Goal: Communication & Community: Answer question/provide support

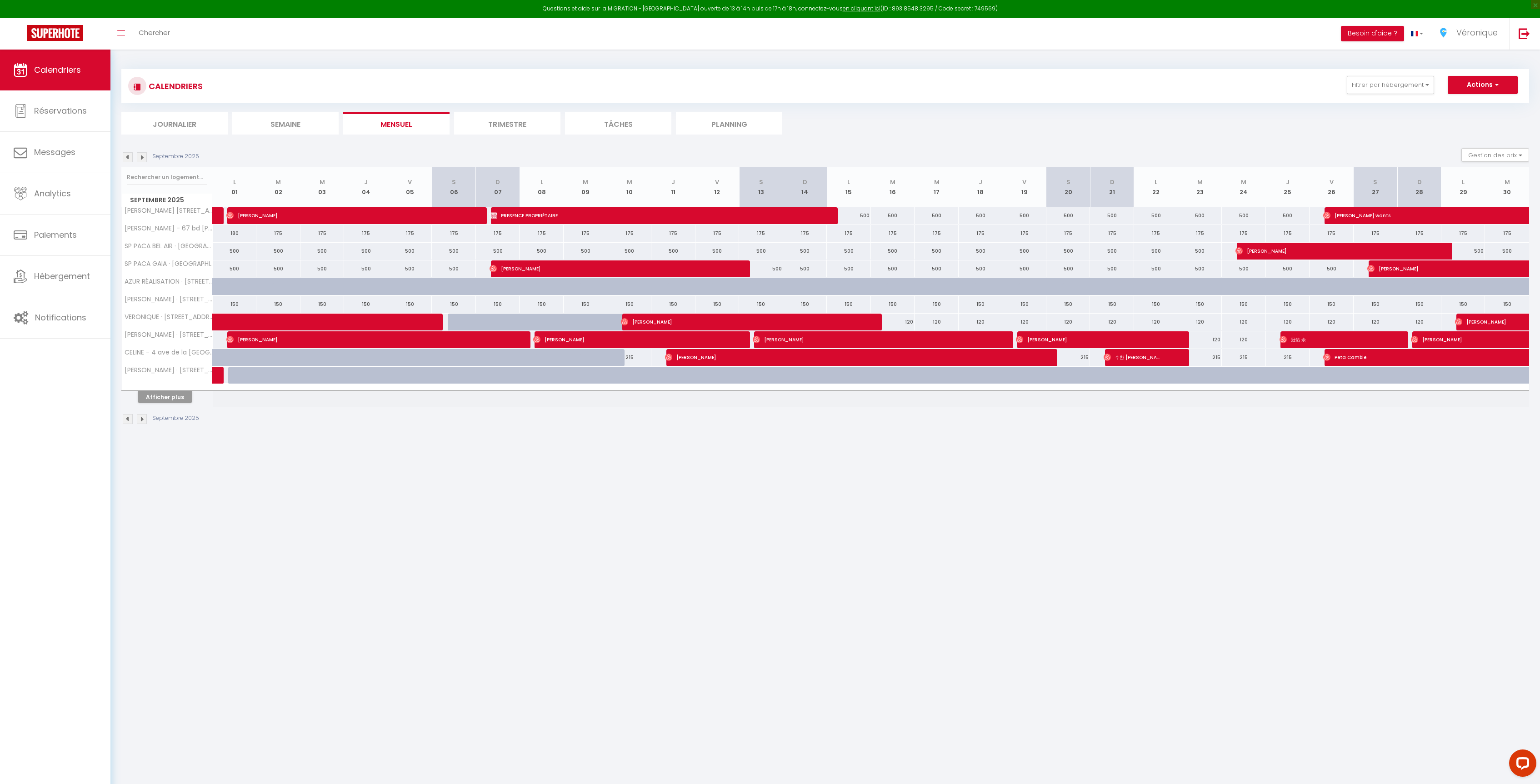
click at [130, 157] on img at bounding box center [127, 157] width 10 height 10
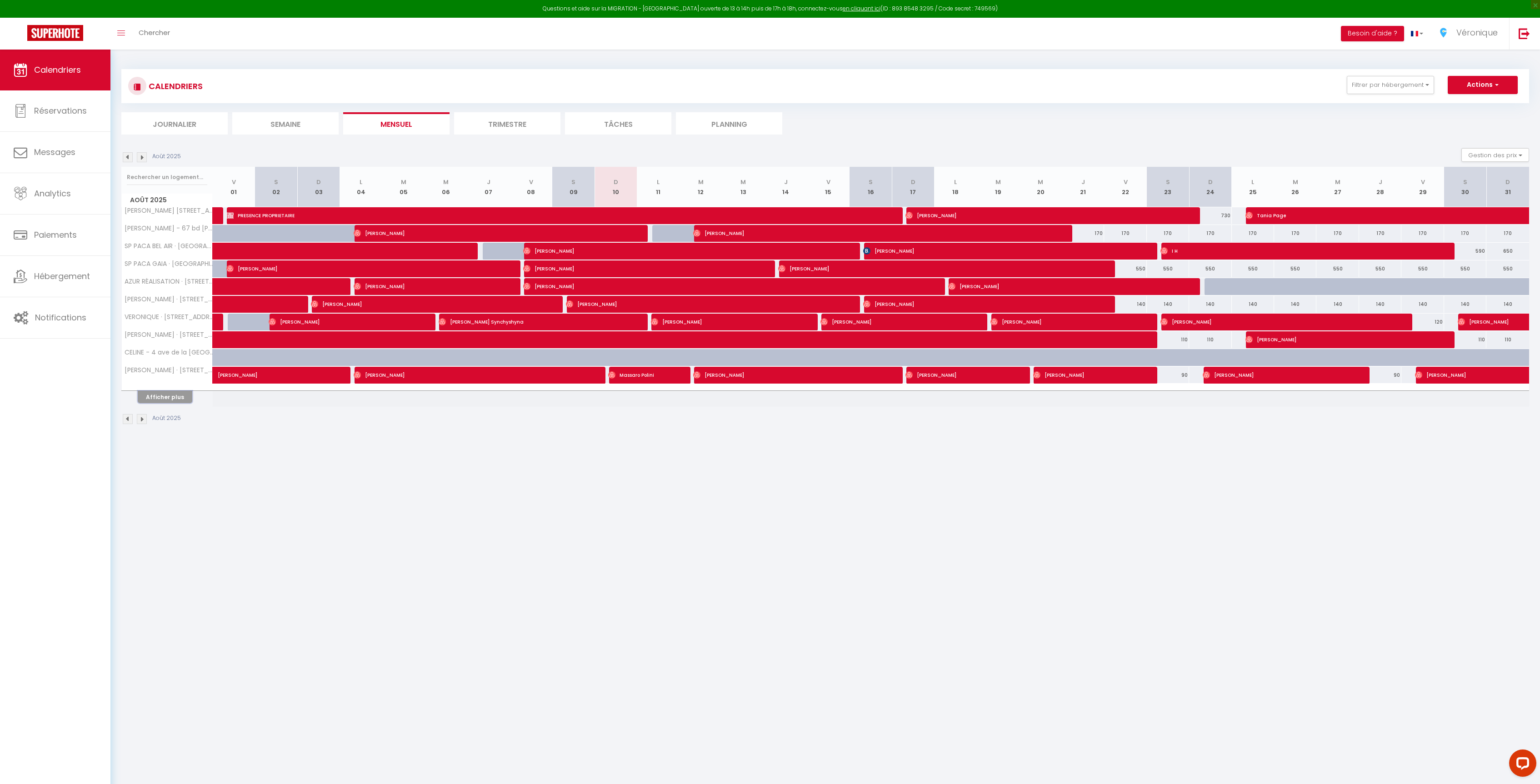
click at [172, 397] on button "Afficher plus" at bounding box center [164, 397] width 54 height 13
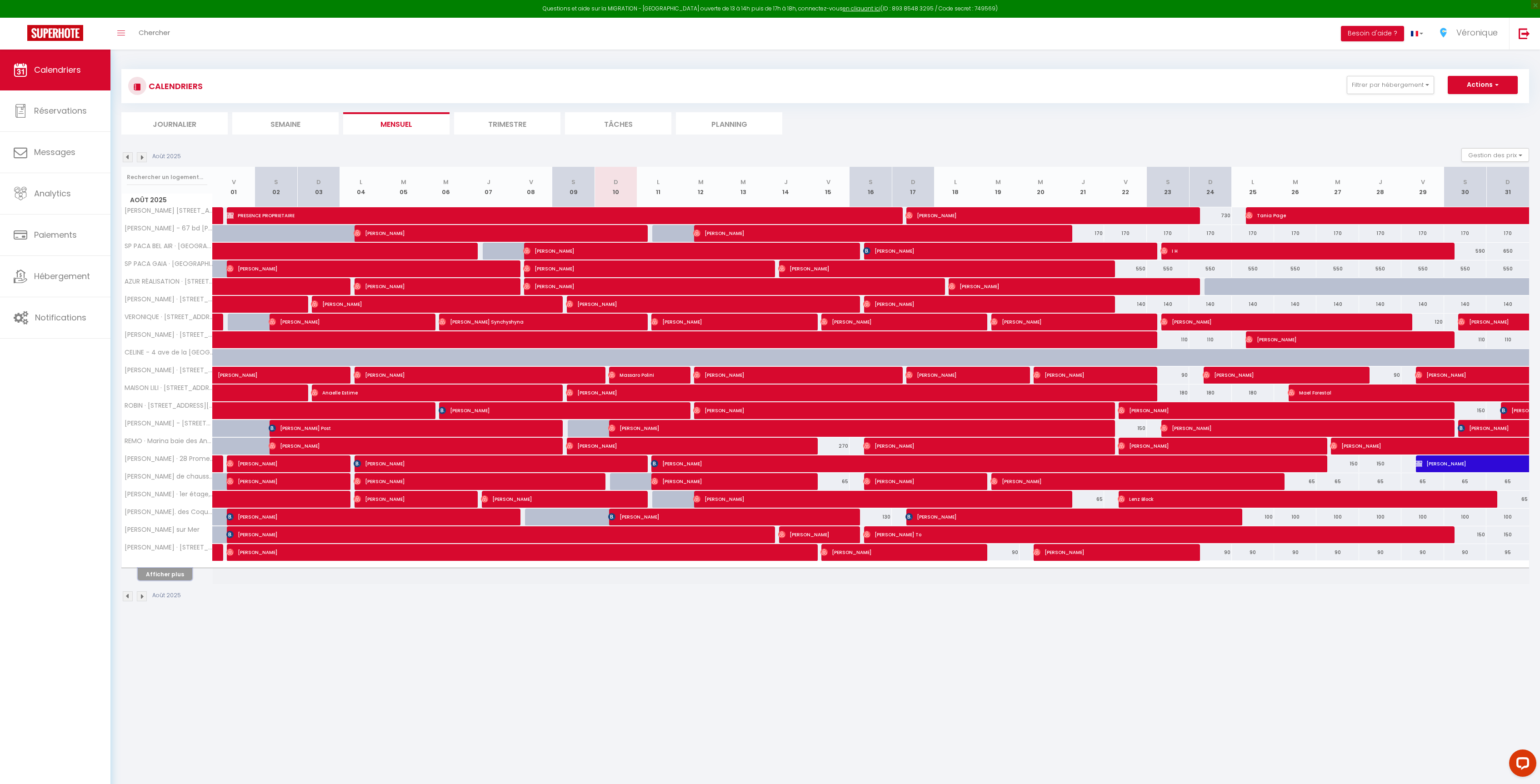
click at [179, 577] on button "Afficher plus" at bounding box center [164, 574] width 54 height 13
select select
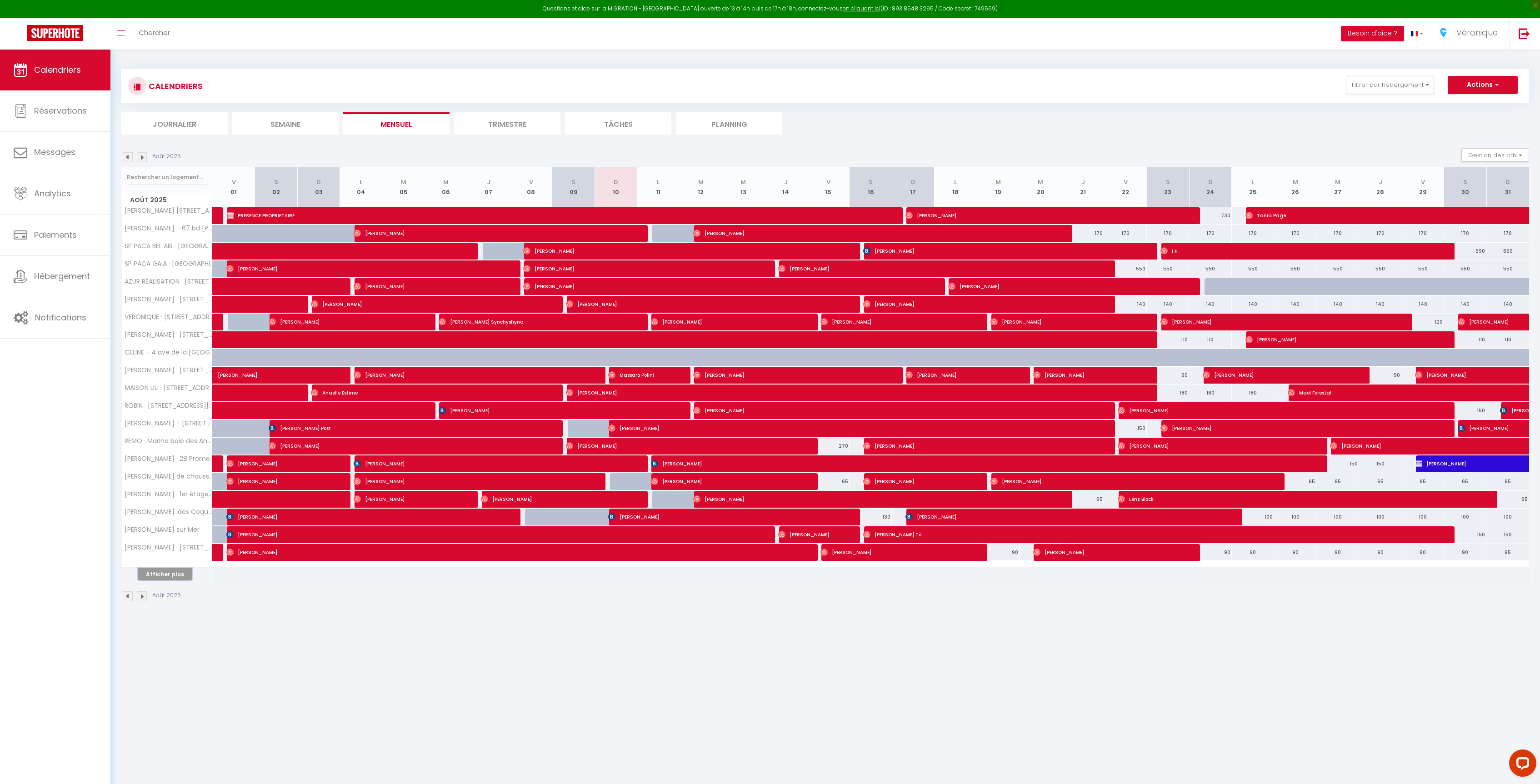
select select
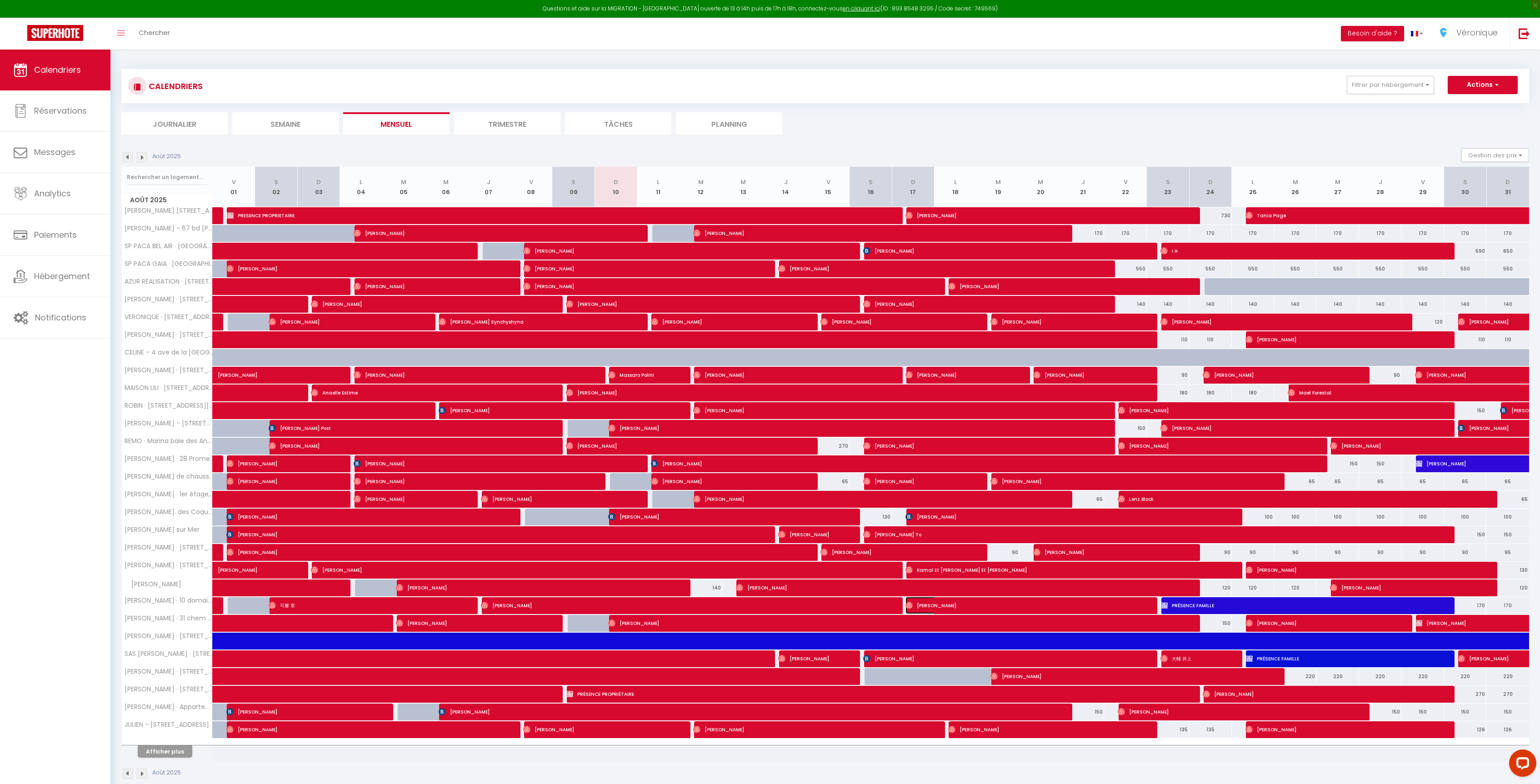
click at [949, 607] on span "[PERSON_NAME]" at bounding box center [1018, 605] width 225 height 17
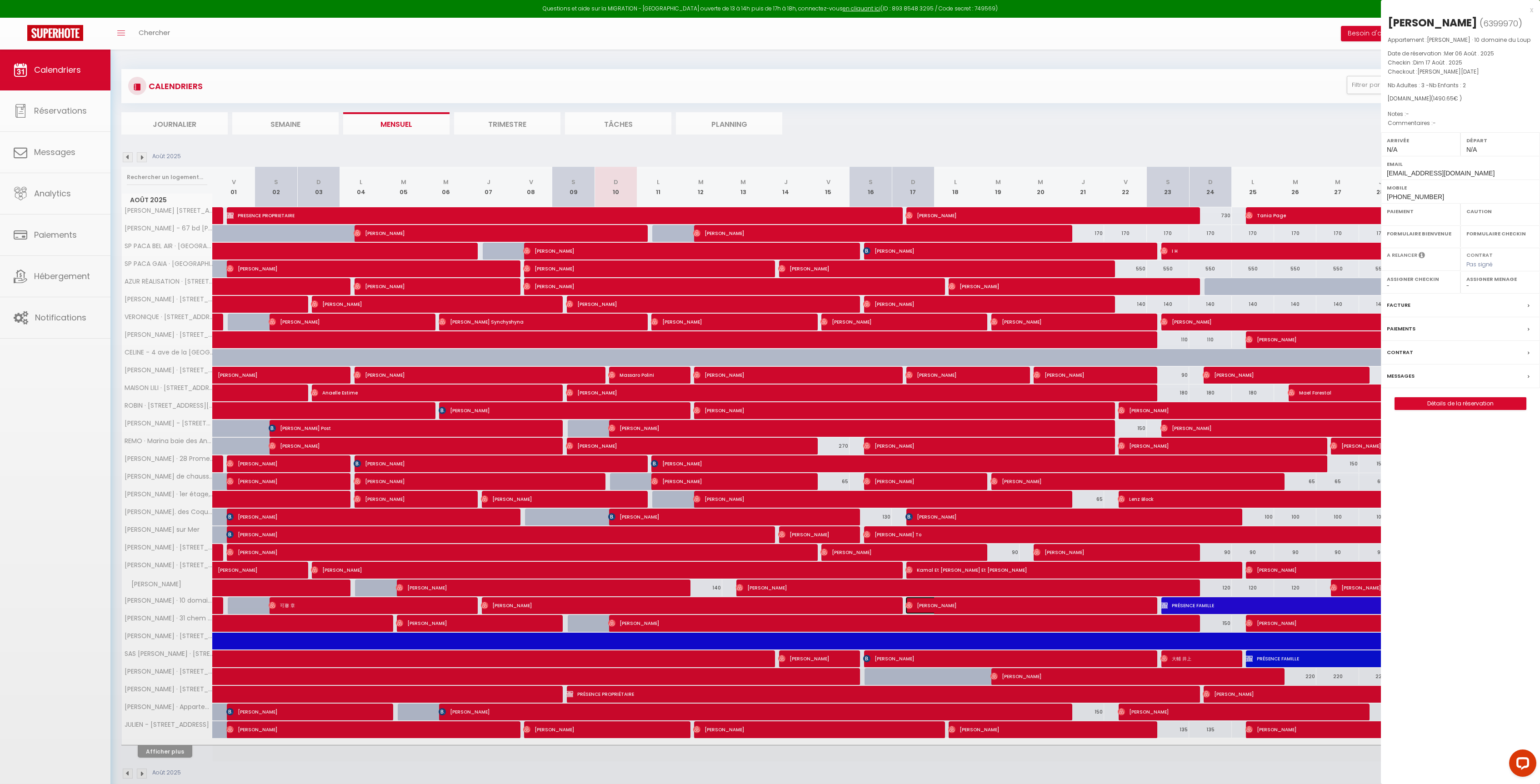
select select "OK"
select select "0"
select select "1"
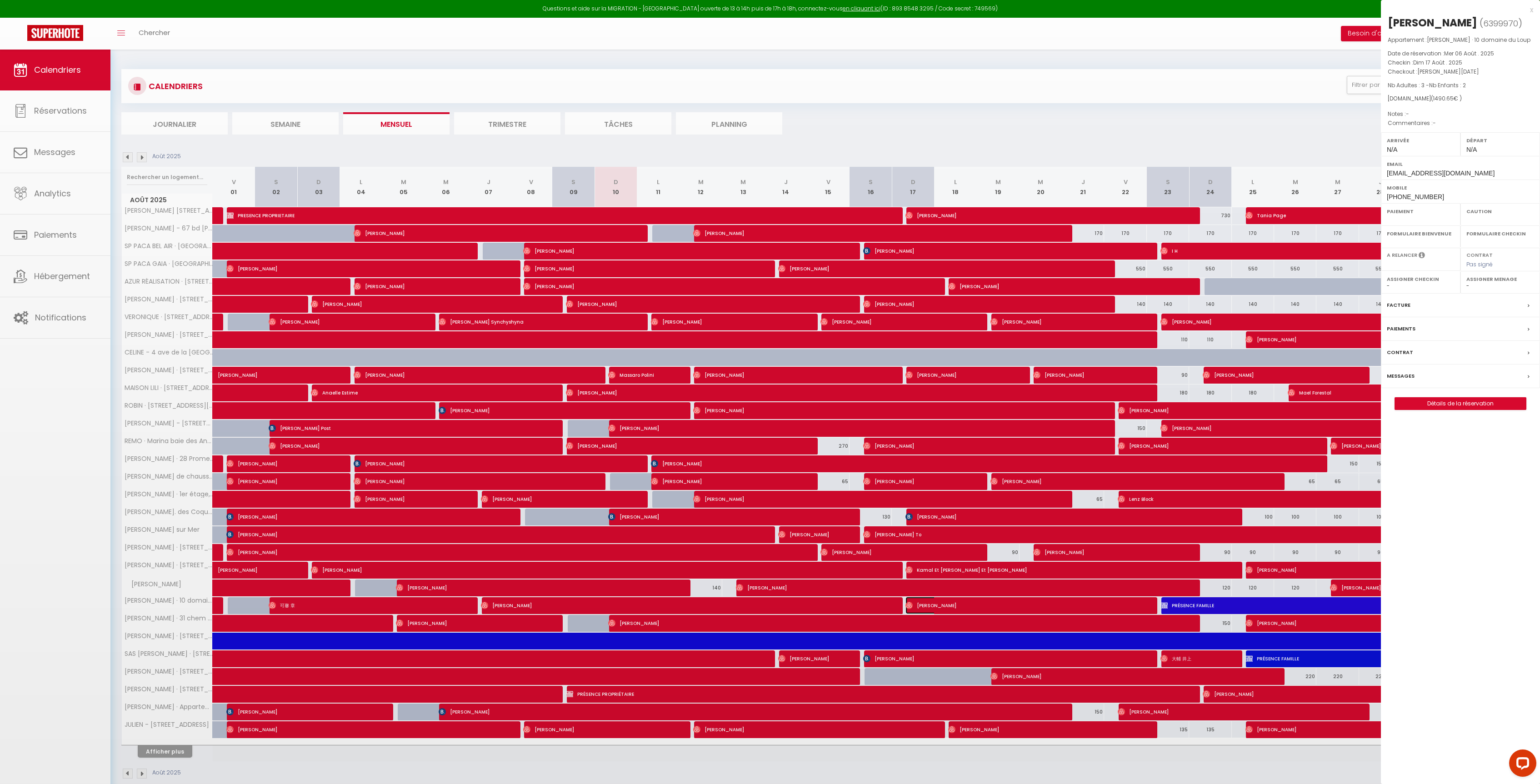
select select
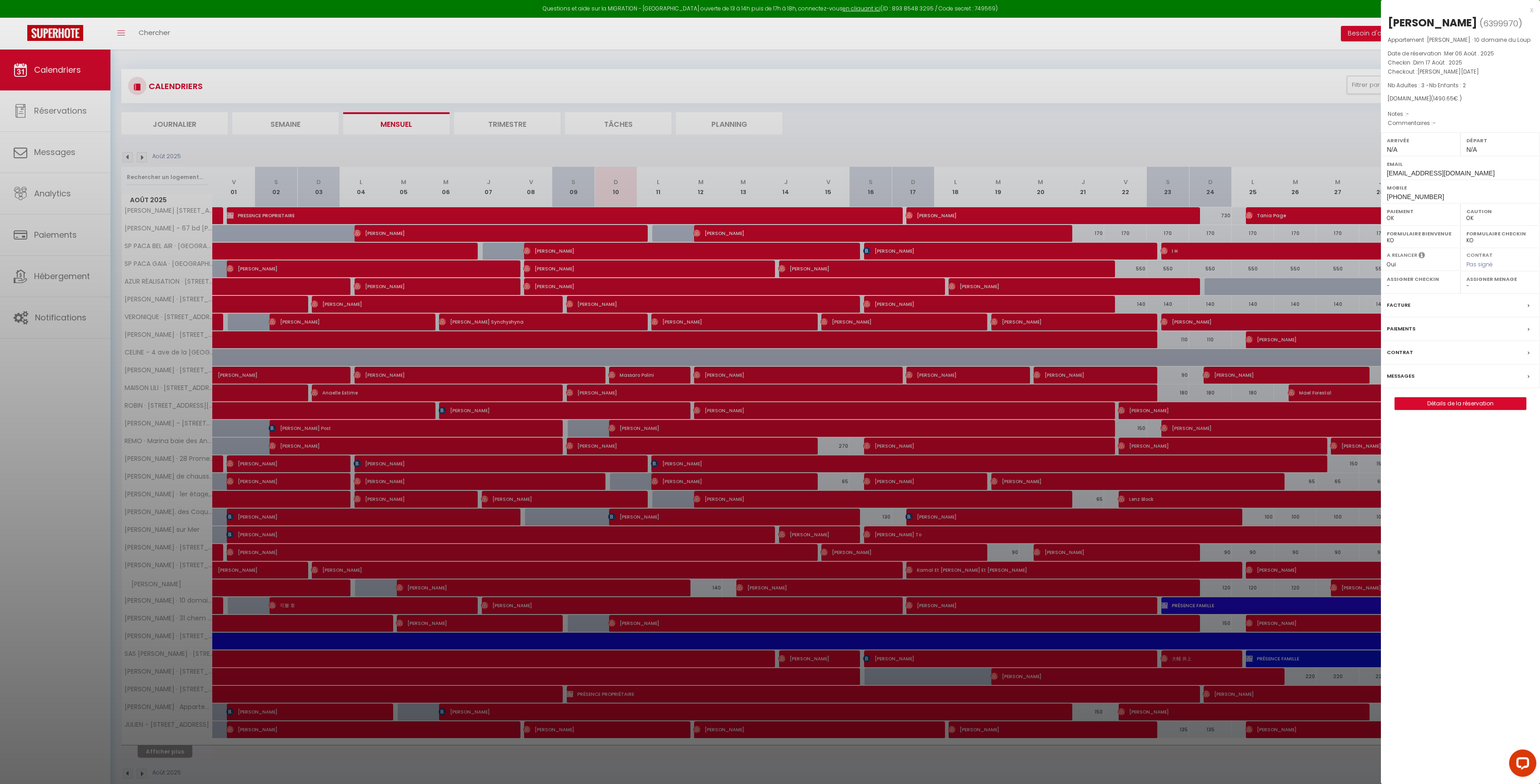
click at [1409, 380] on div "Messages" at bounding box center [1460, 376] width 159 height 24
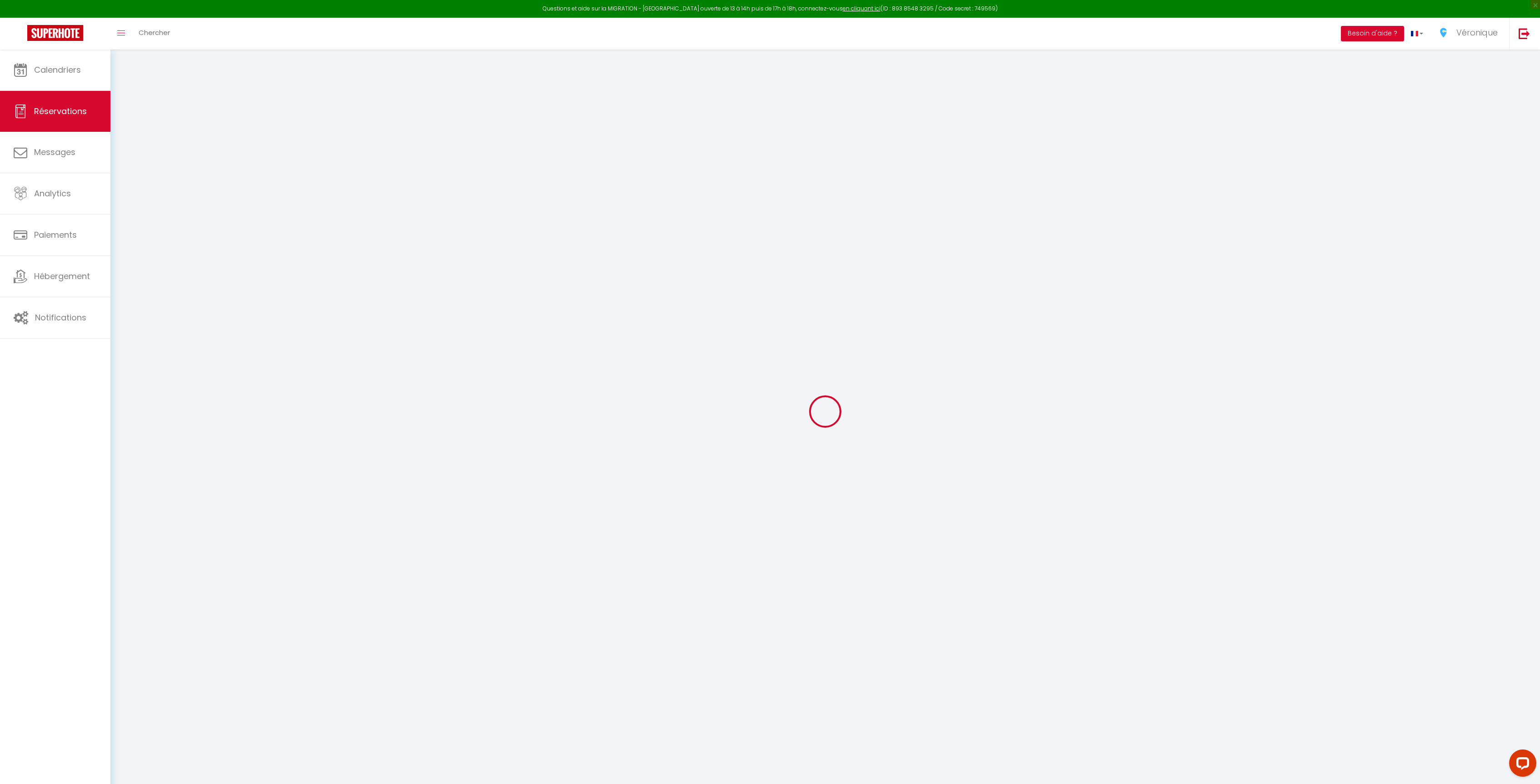
select select
checkbox input "false"
select select
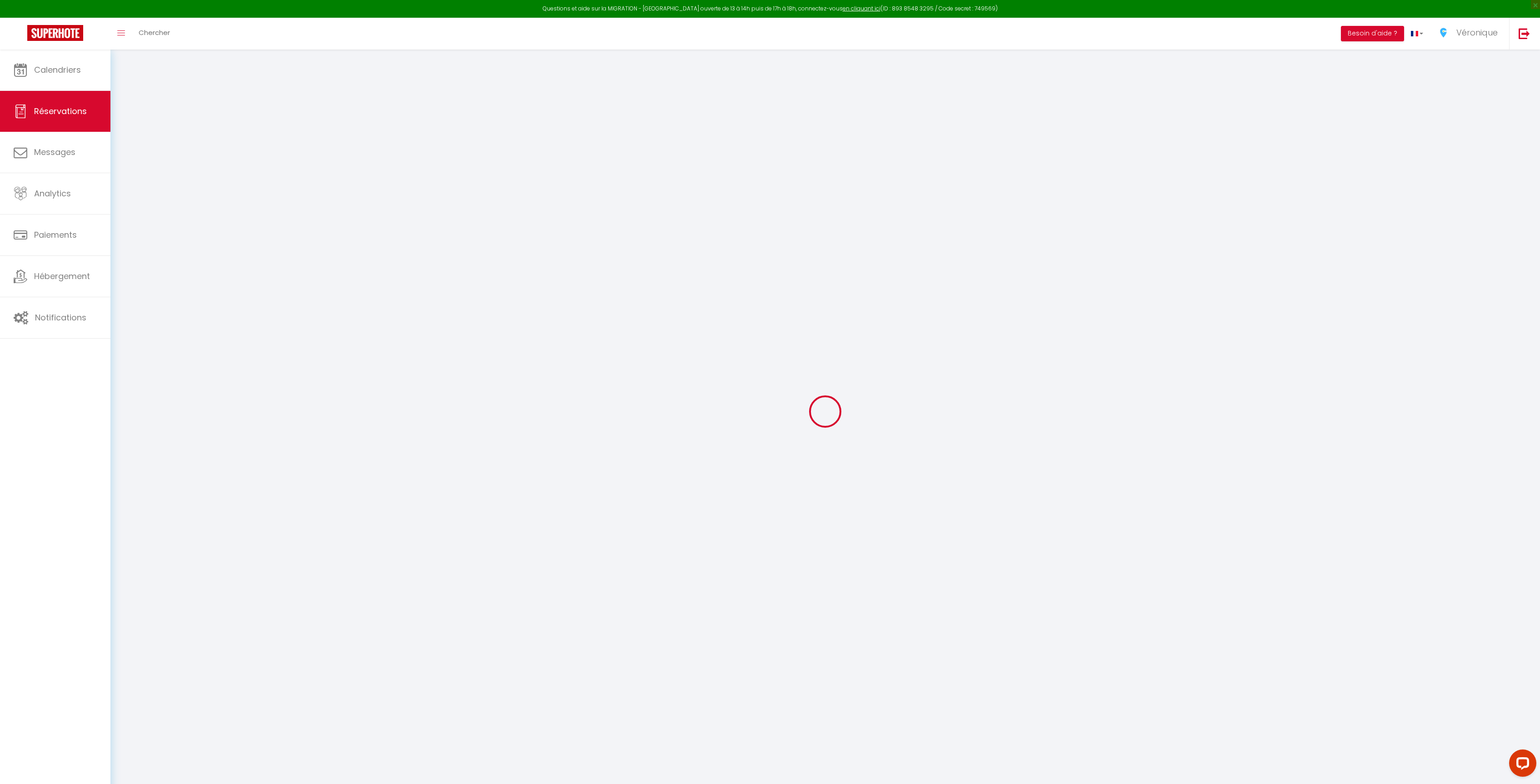
select select
checkbox input "false"
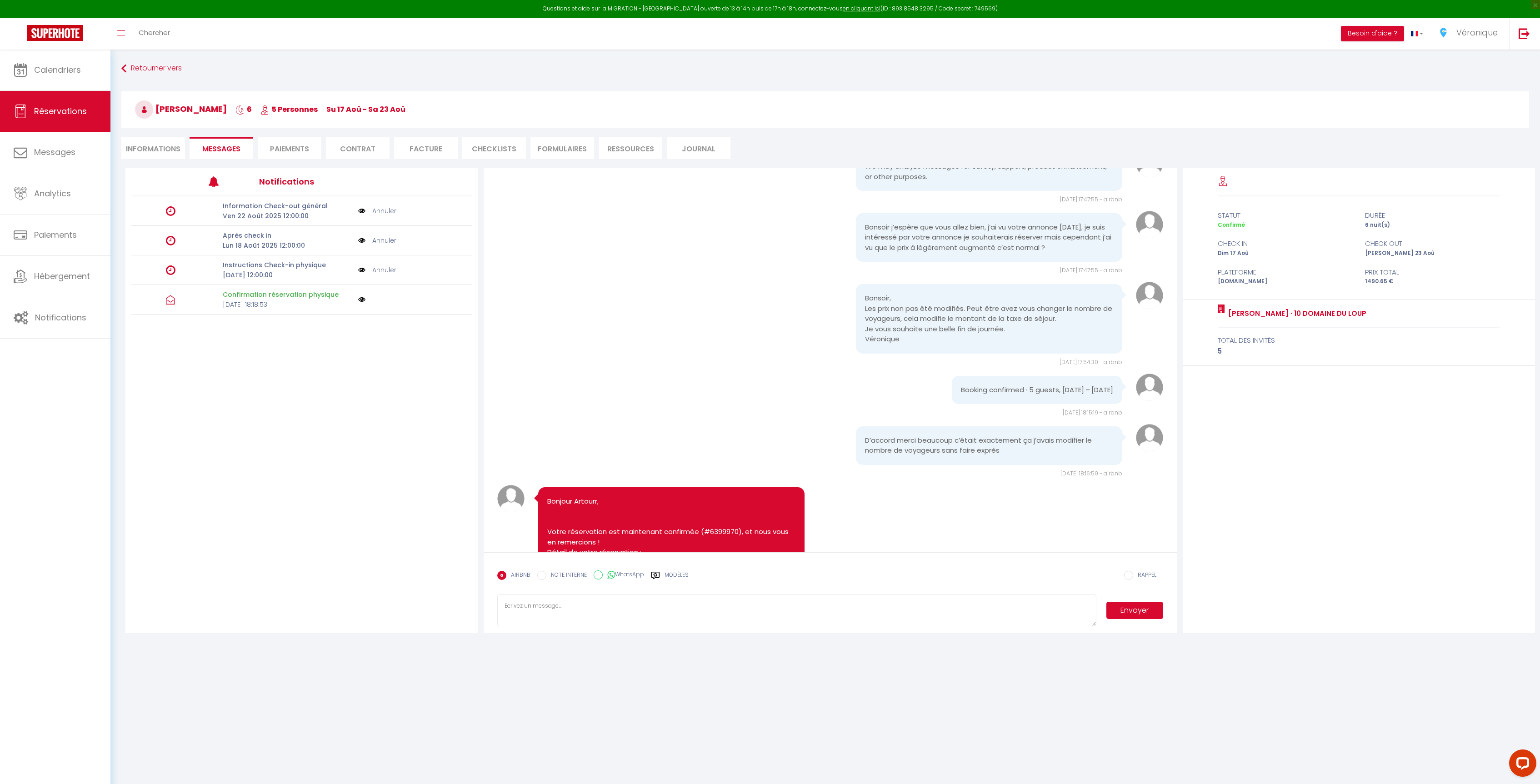
scroll to position [524, 0]
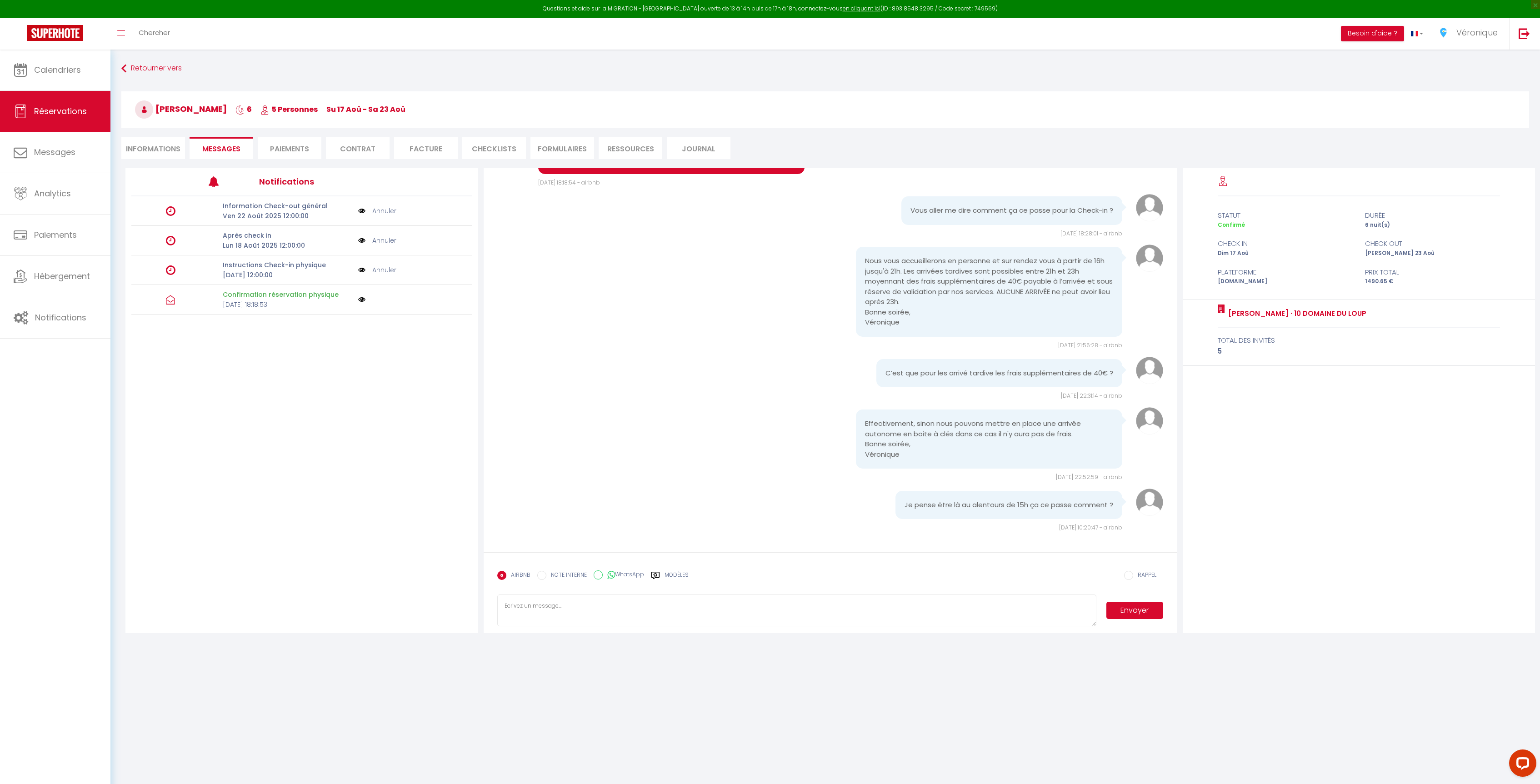
click at [674, 577] on label "Modèles" at bounding box center [677, 578] width 24 height 16
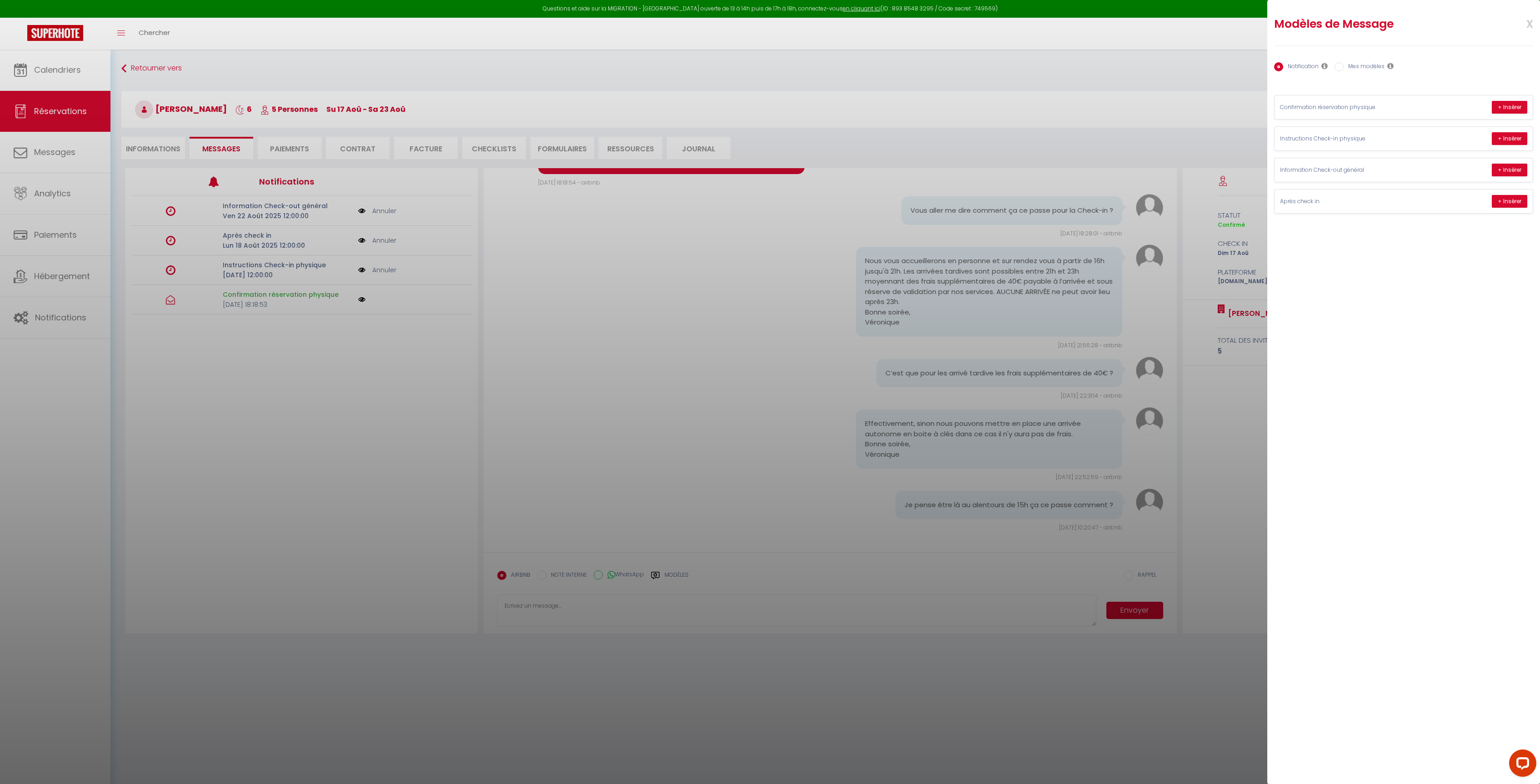
click at [1356, 69] on label "Mes modèles" at bounding box center [1364, 67] width 41 height 10
click at [1344, 69] on input "Mes modèles" at bounding box center [1339, 66] width 9 height 9
radio input "true"
radio input "false"
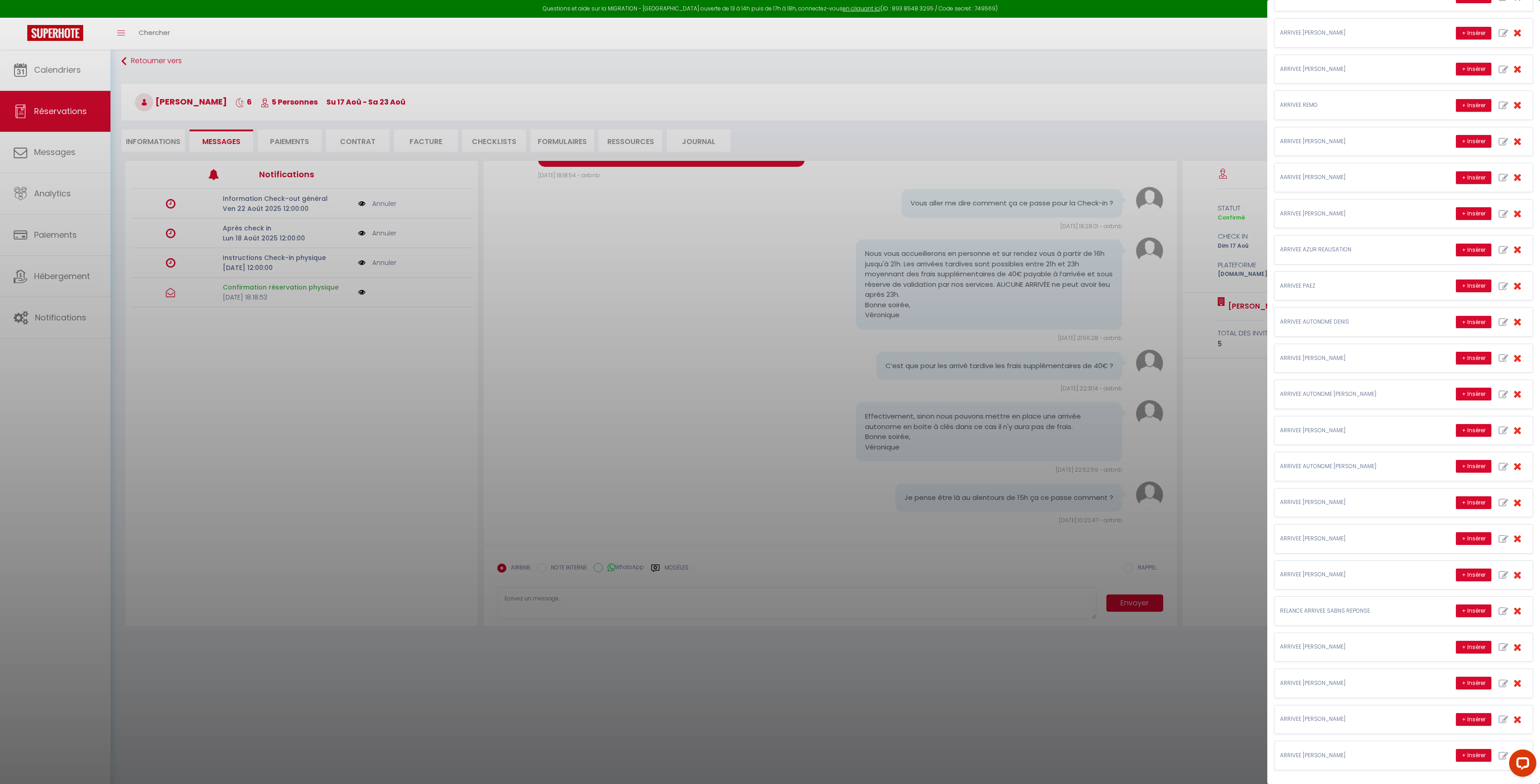
scroll to position [50, 0]
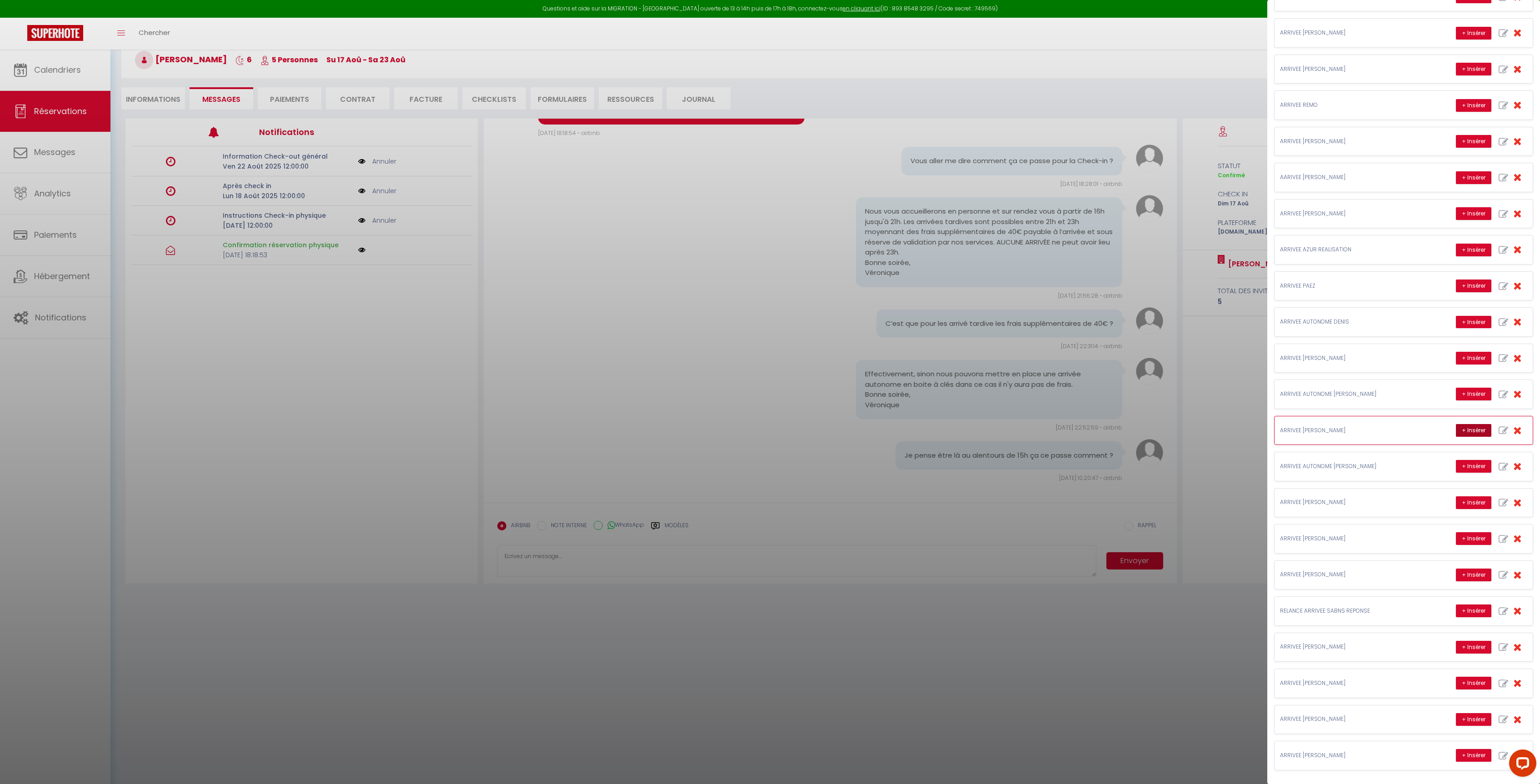
click at [1467, 425] on button "+ Insérer" at bounding box center [1473, 430] width 35 height 13
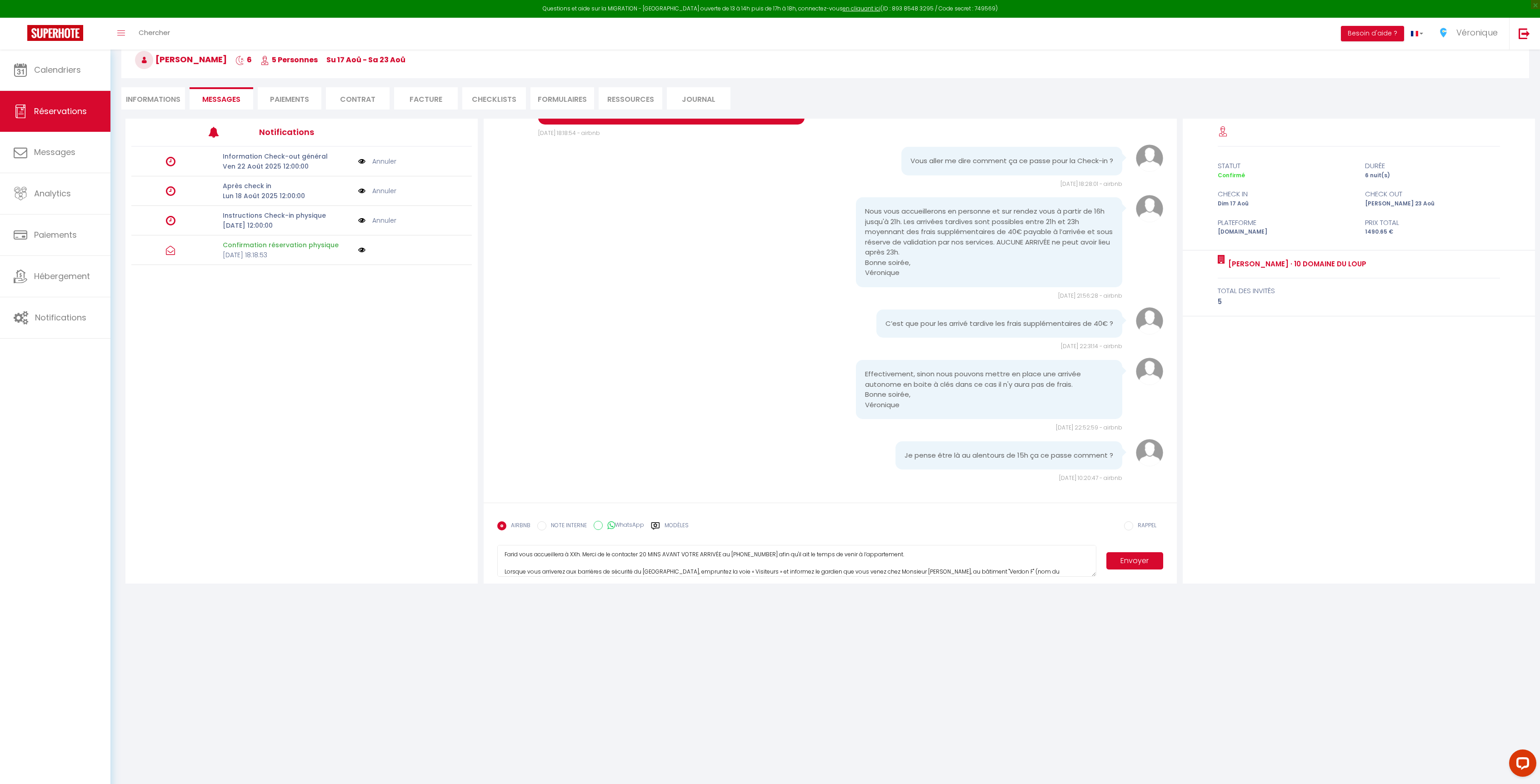
scroll to position [20, 0]
click at [576, 556] on textarea "Bonjour Artourr, Farid vous accueillera à XXh. Merci de le contacter 20 MINS AV…" at bounding box center [797, 561] width 599 height 32
click at [578, 555] on textarea "Bonjour Artourr, Farid vous accueillera à XXh. Merci de le contacter 20 MINS AV…" at bounding box center [797, 561] width 599 height 32
click at [925, 555] on textarea "Bonjour Artourr, Farid vous accueillera à 16h. Merci de le contacter 20 MINS AV…" at bounding box center [797, 561] width 599 height 32
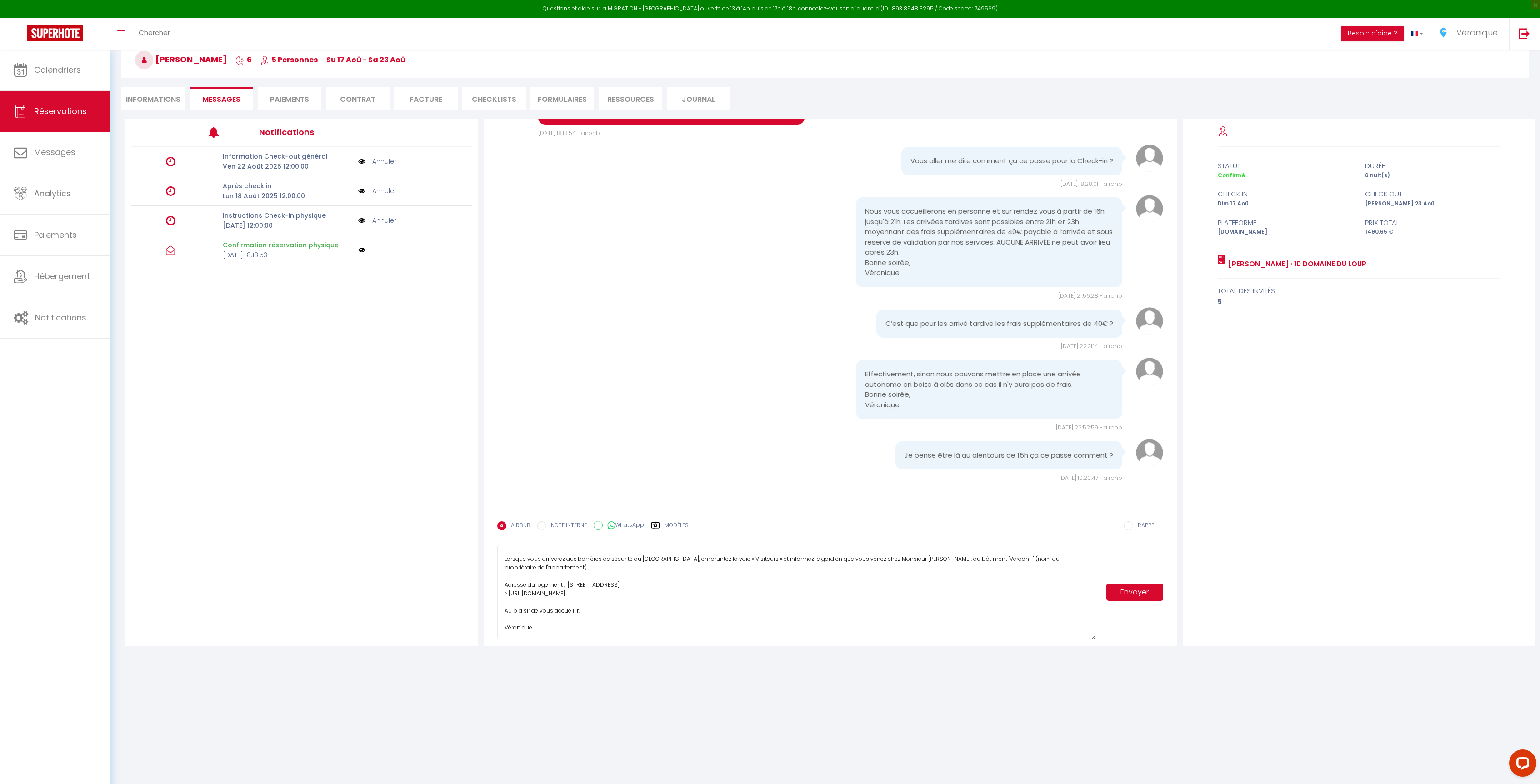
scroll to position [0, 0]
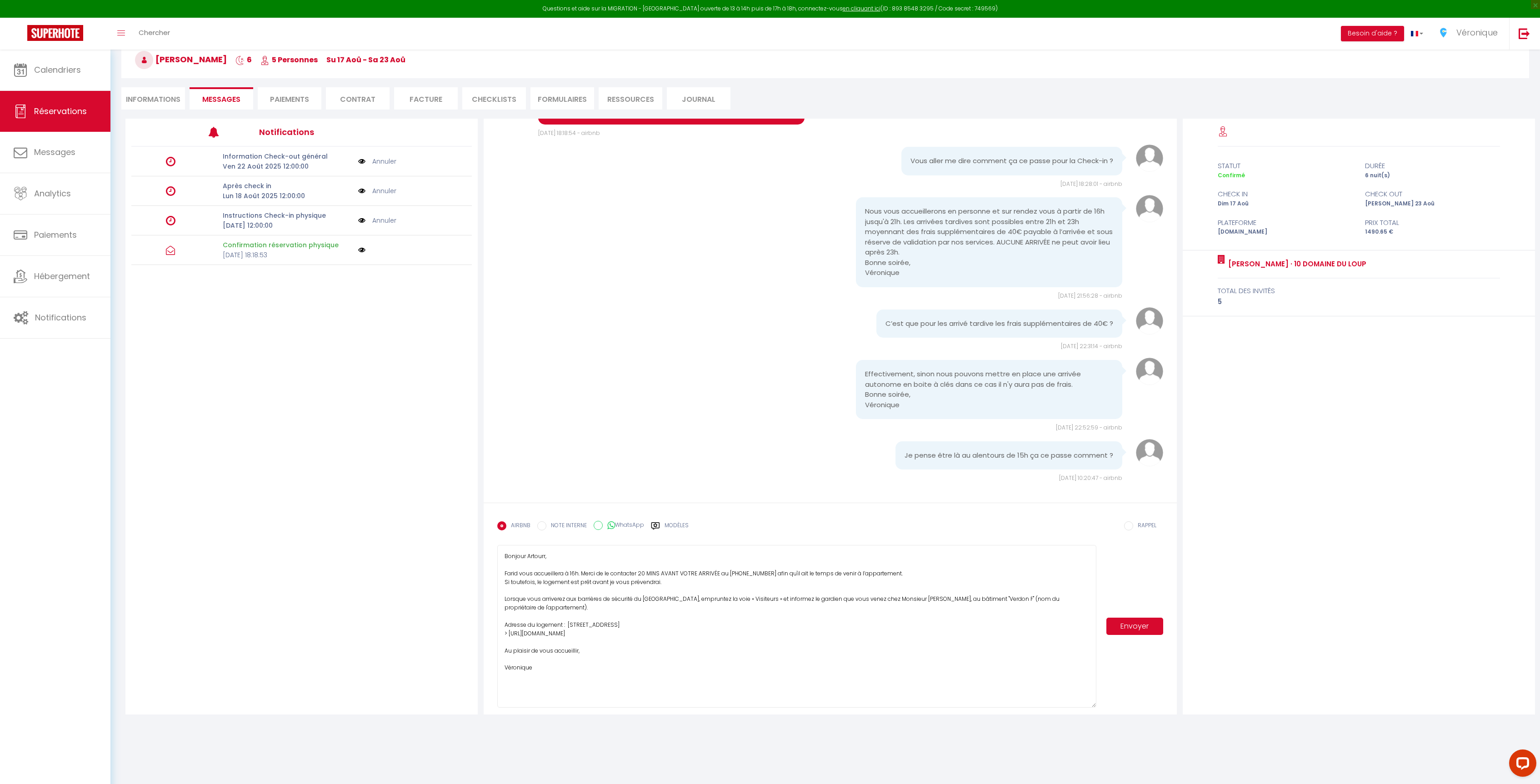
drag, startPoint x: 1092, startPoint y: 574, endPoint x: 1102, endPoint y: 705, distance: 131.4
click at [1102, 705] on div "Bonjour Artourr, Farid vous accueillera à 16h. Merci de le contacter 20 MINS AV…" at bounding box center [830, 626] width 665 height 163
drag, startPoint x: 933, startPoint y: 599, endPoint x: 996, endPoint y: 601, distance: 63.0
click at [996, 601] on textarea "Bonjour Artourr, Farid vous accueillera à 16h. Merci de le contacter 20 MINS AV…" at bounding box center [797, 626] width 599 height 163
type textarea "Bonjour Artourr, Farid vous accueillera à 16h. Merci de le contacter 20 MINS AV…"
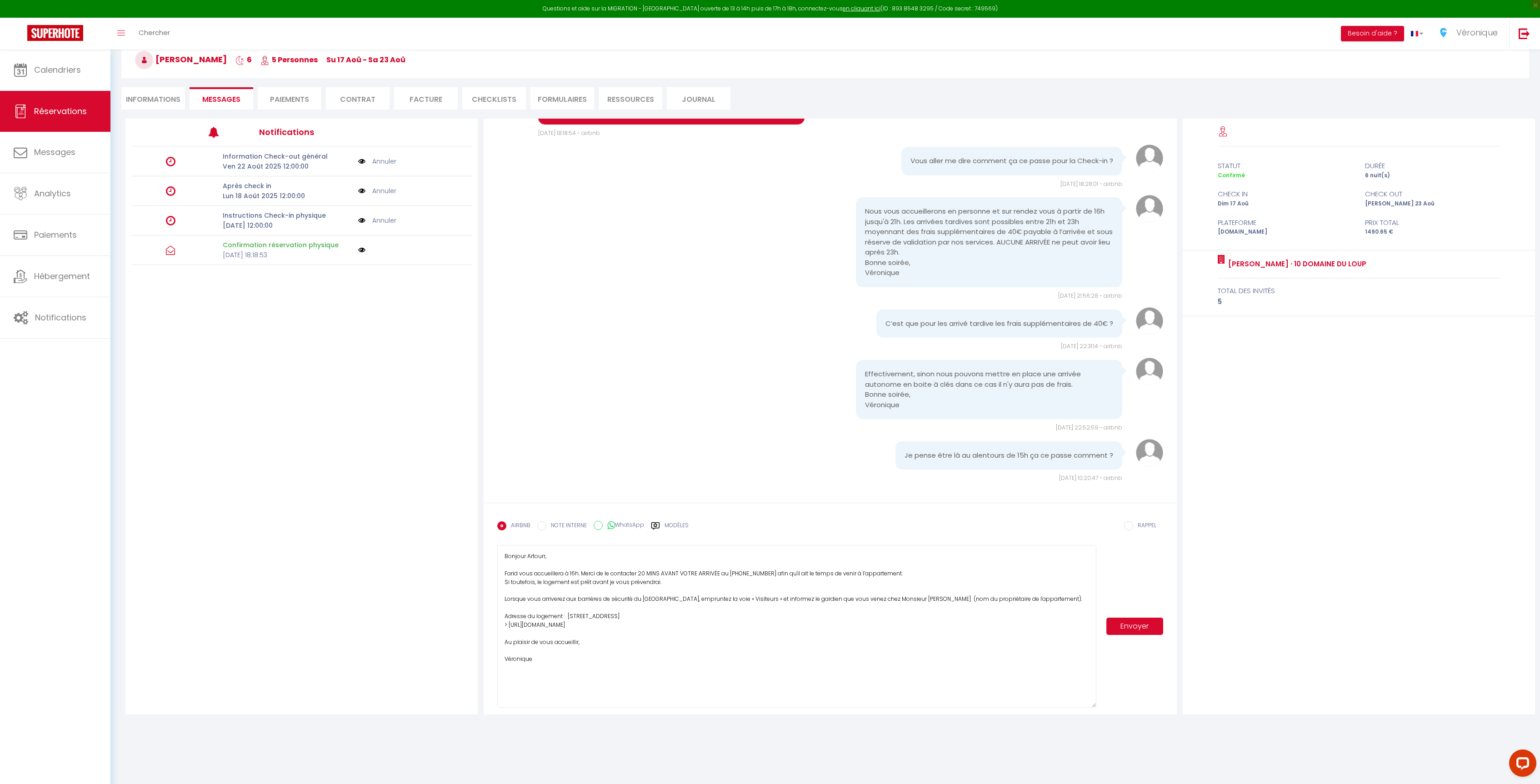
click at [1125, 632] on button "Envoyer" at bounding box center [1135, 626] width 56 height 17
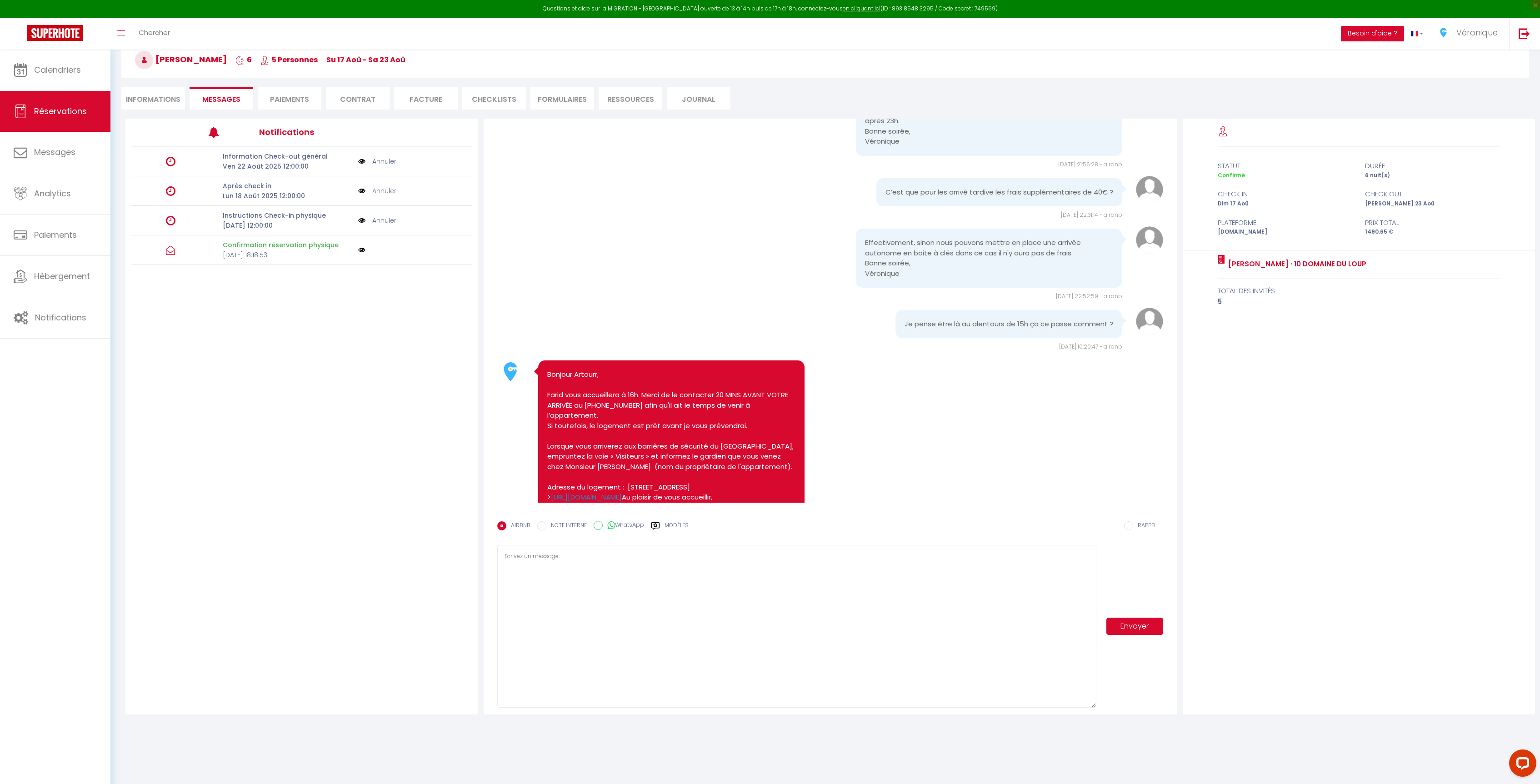
scroll to position [748, 0]
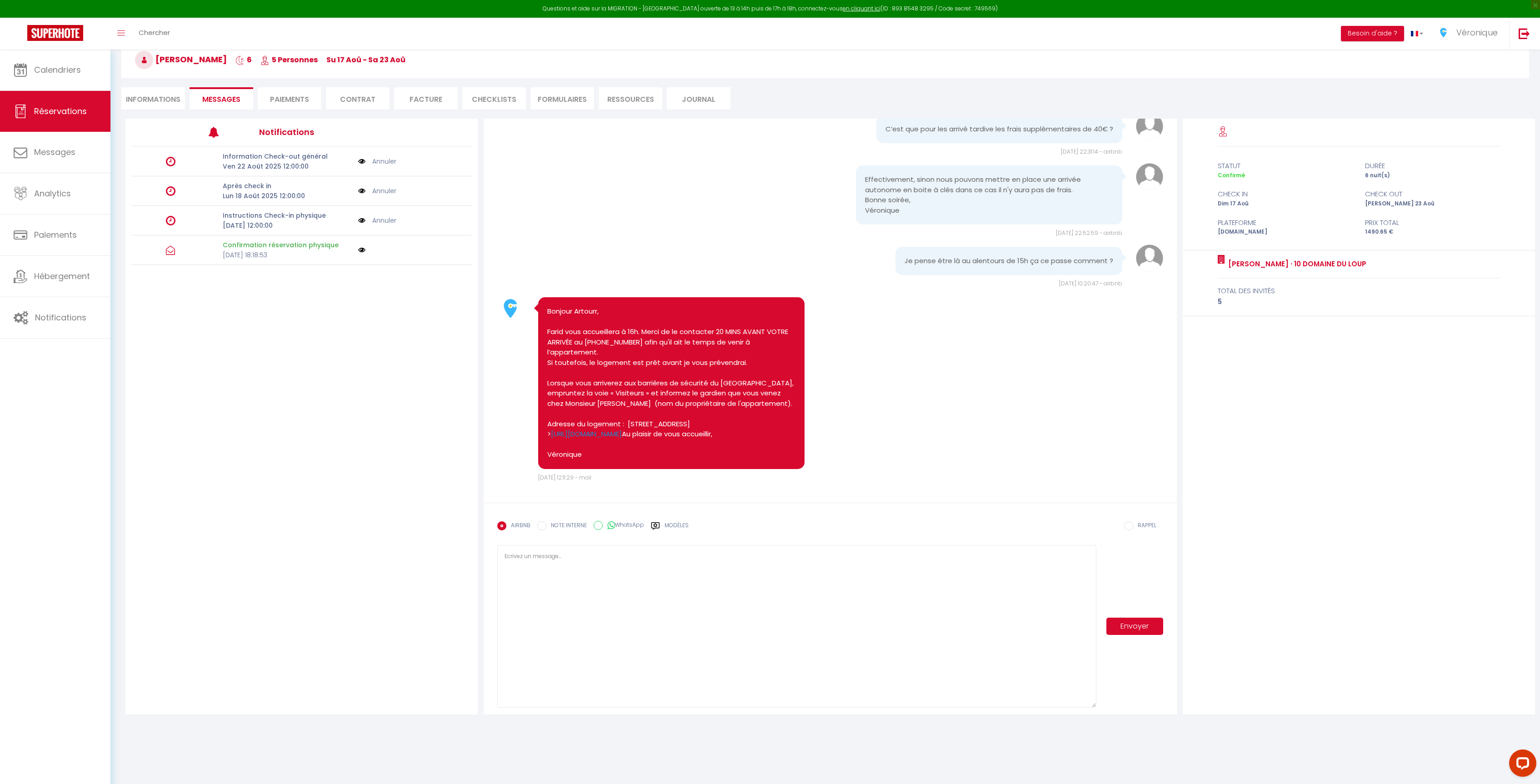
click at [162, 94] on li "Informations" at bounding box center [153, 98] width 63 height 22
select select
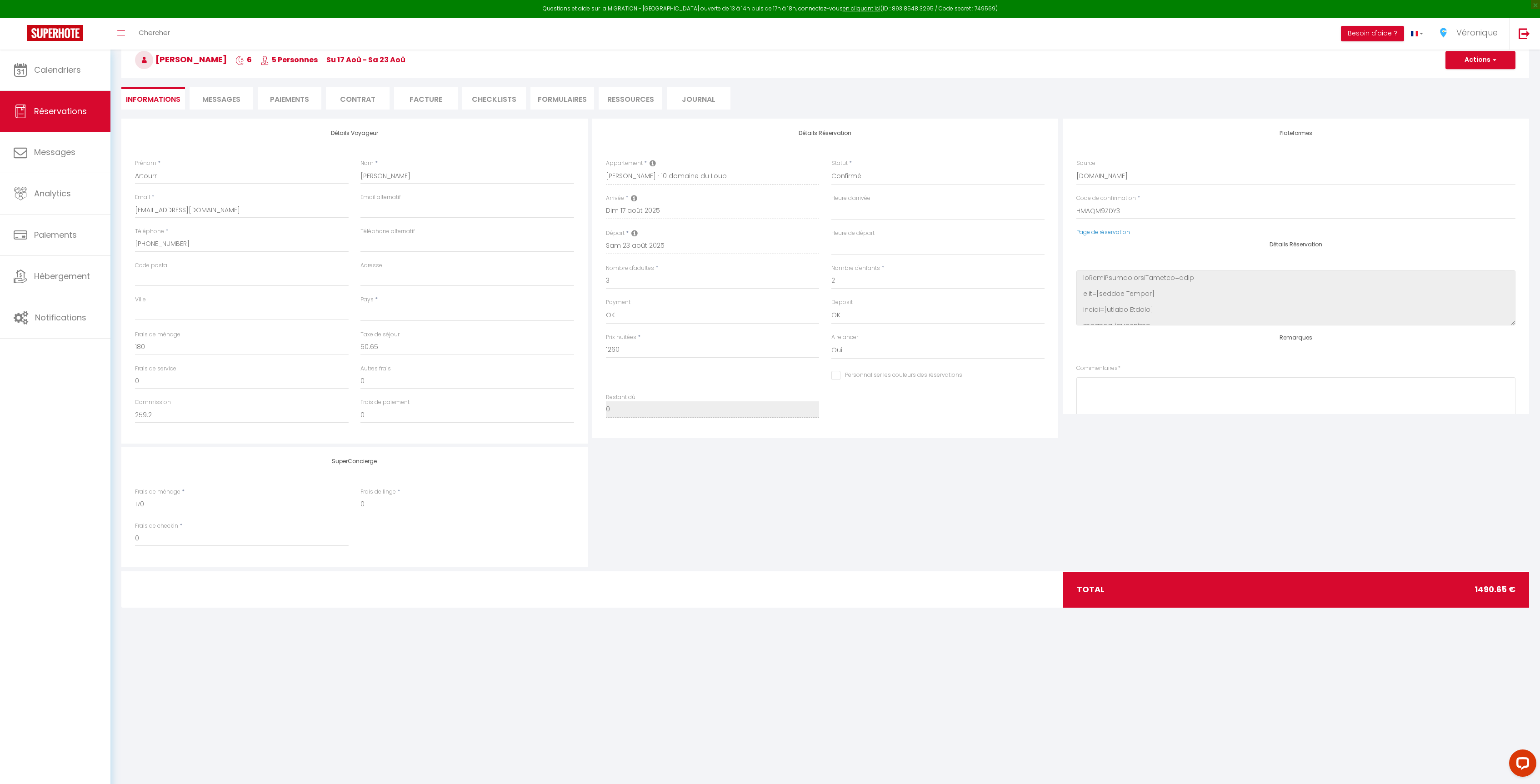
select select
checkbox input "false"
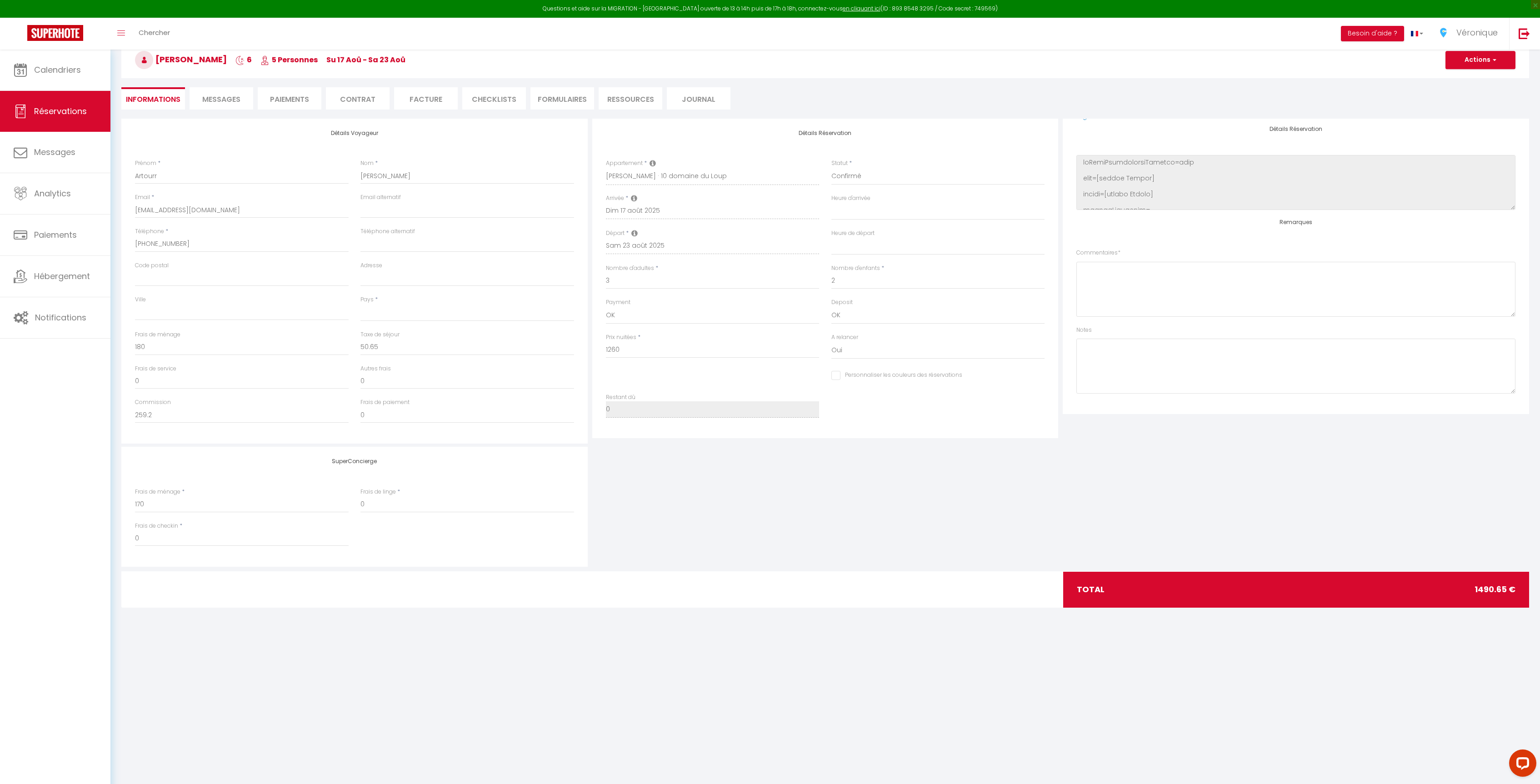
scroll to position [114, 0]
click at [1200, 369] on textarea at bounding box center [1295, 368] width 439 height 55
type textarea "Check in 16h mais possible 15h voir en fonction du ménage"
click at [1493, 60] on span "button" at bounding box center [1493, 60] width 5 height 8
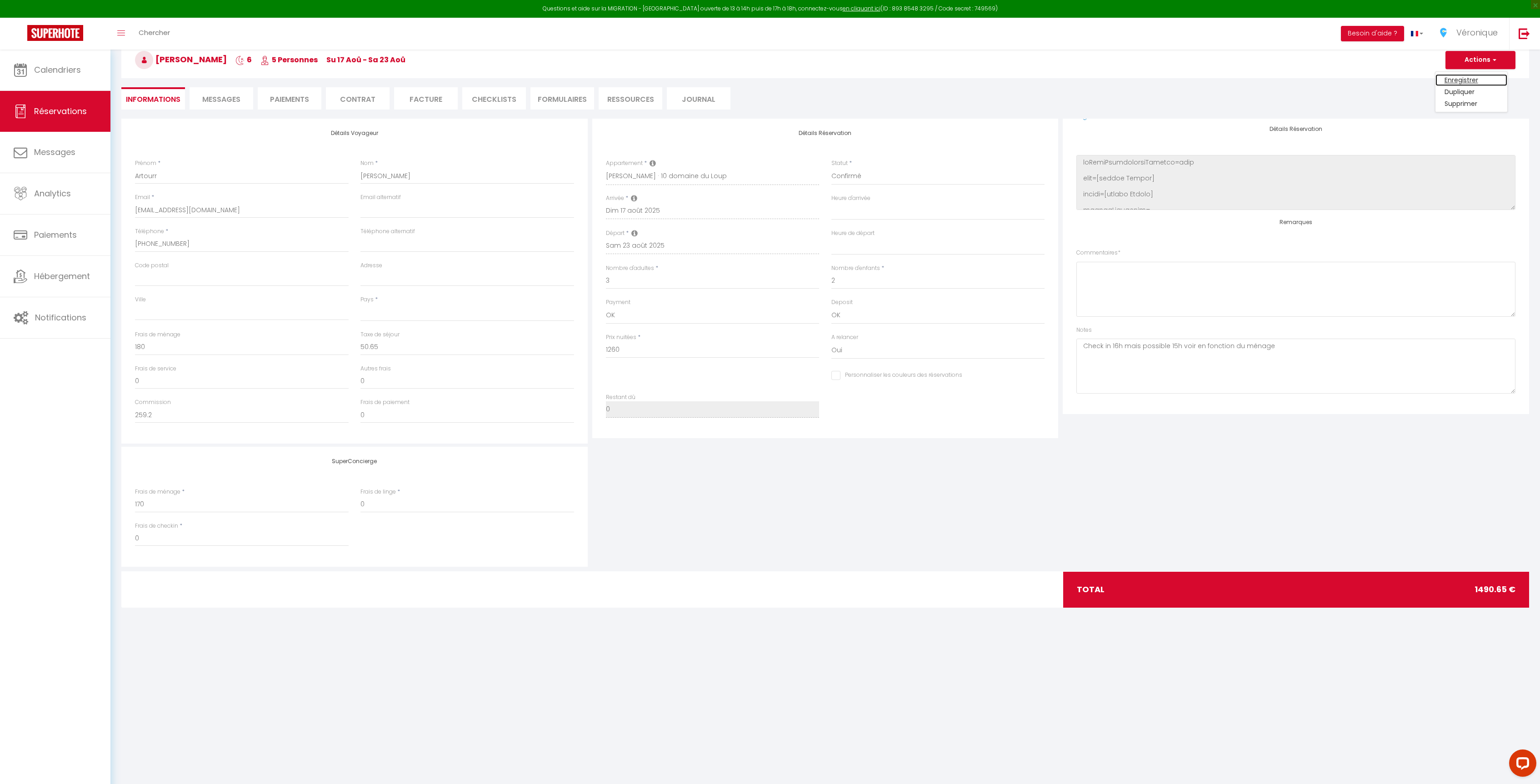
click at [1475, 78] on link "Enregistrer" at bounding box center [1471, 80] width 72 height 12
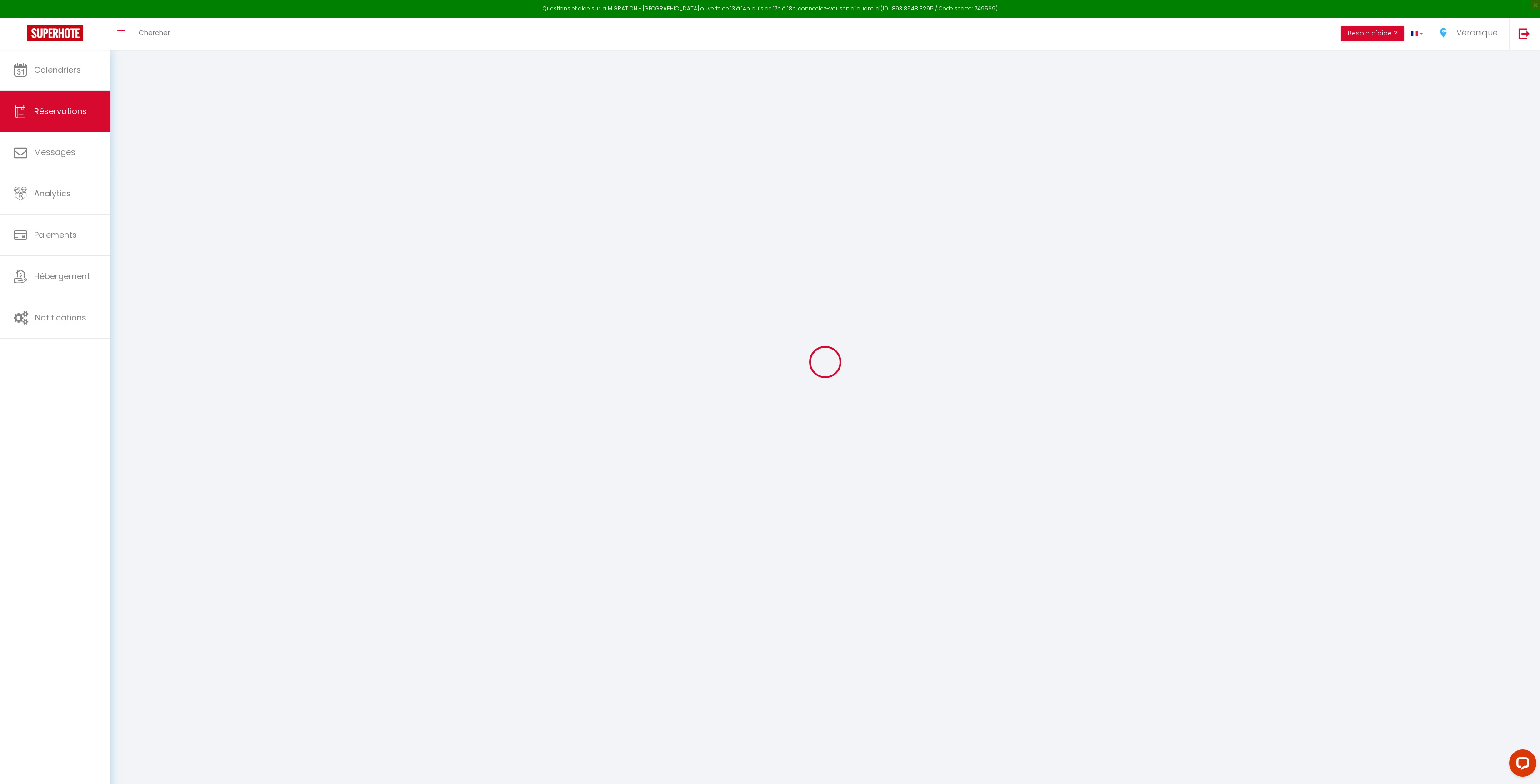
select select "not_cancelled"
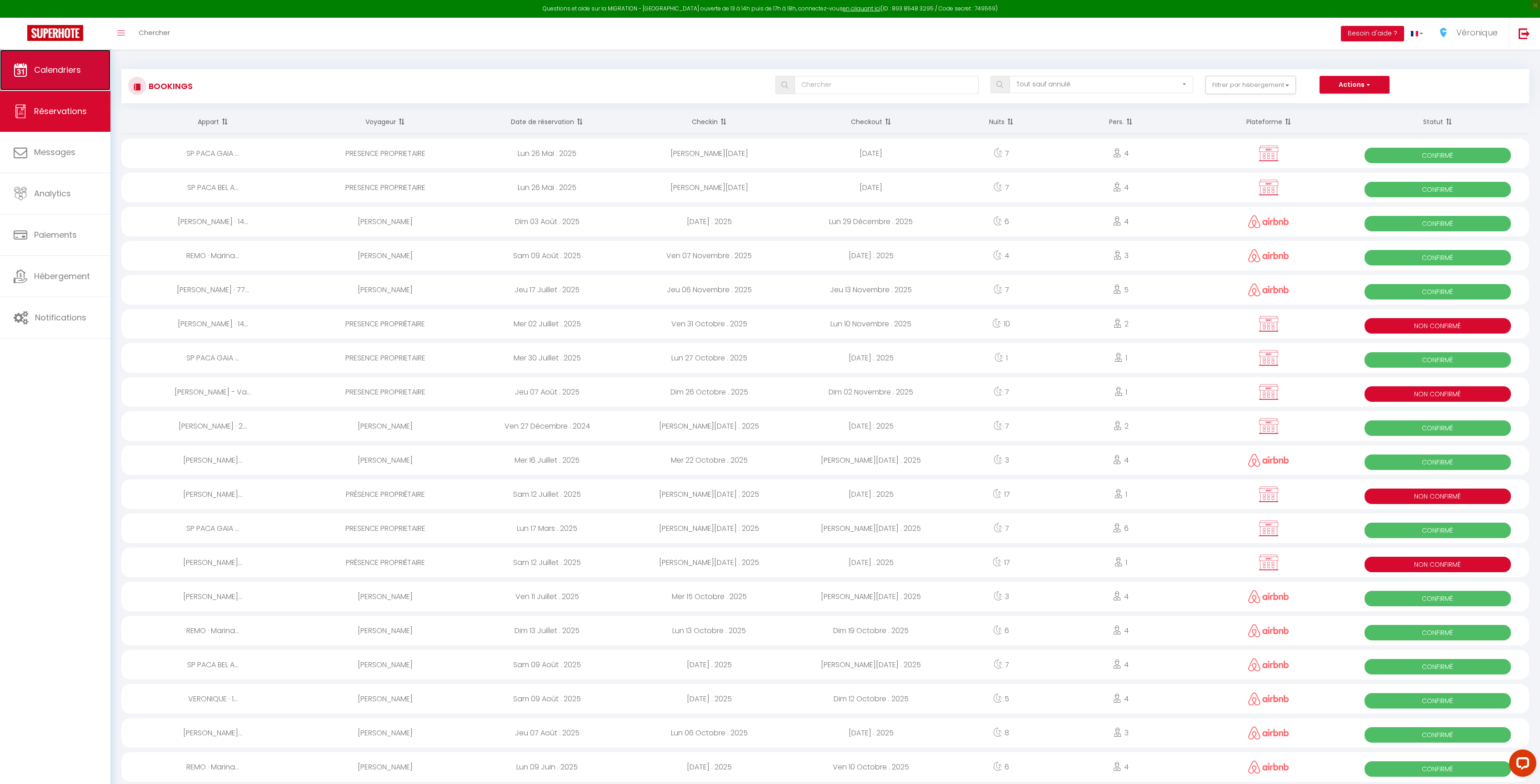
click at [82, 73] on link "Calendriers" at bounding box center [55, 70] width 111 height 41
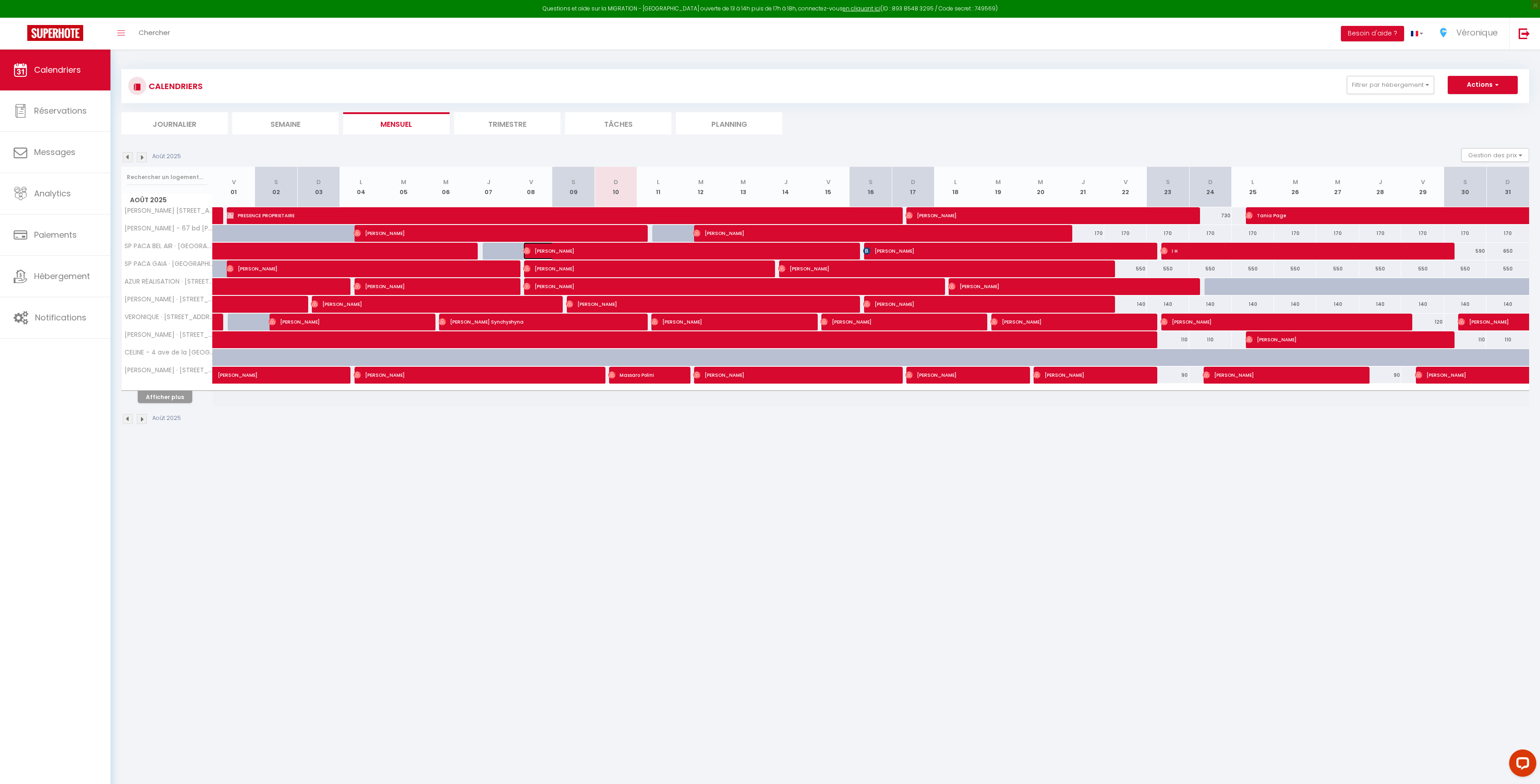
click at [532, 255] on span "[PERSON_NAME]" at bounding box center [678, 250] width 310 height 17
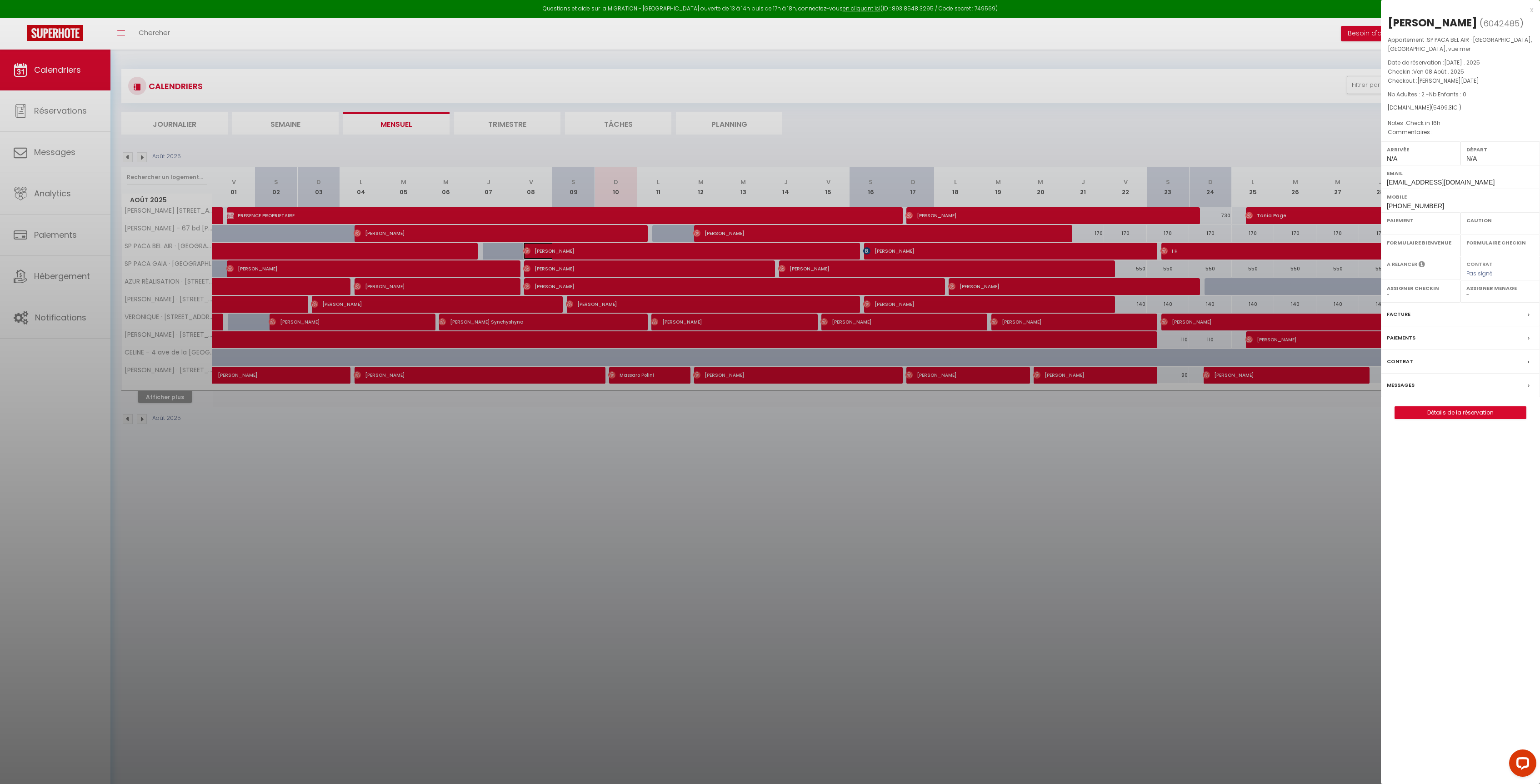
select select "OK"
select select "0"
select select "1"
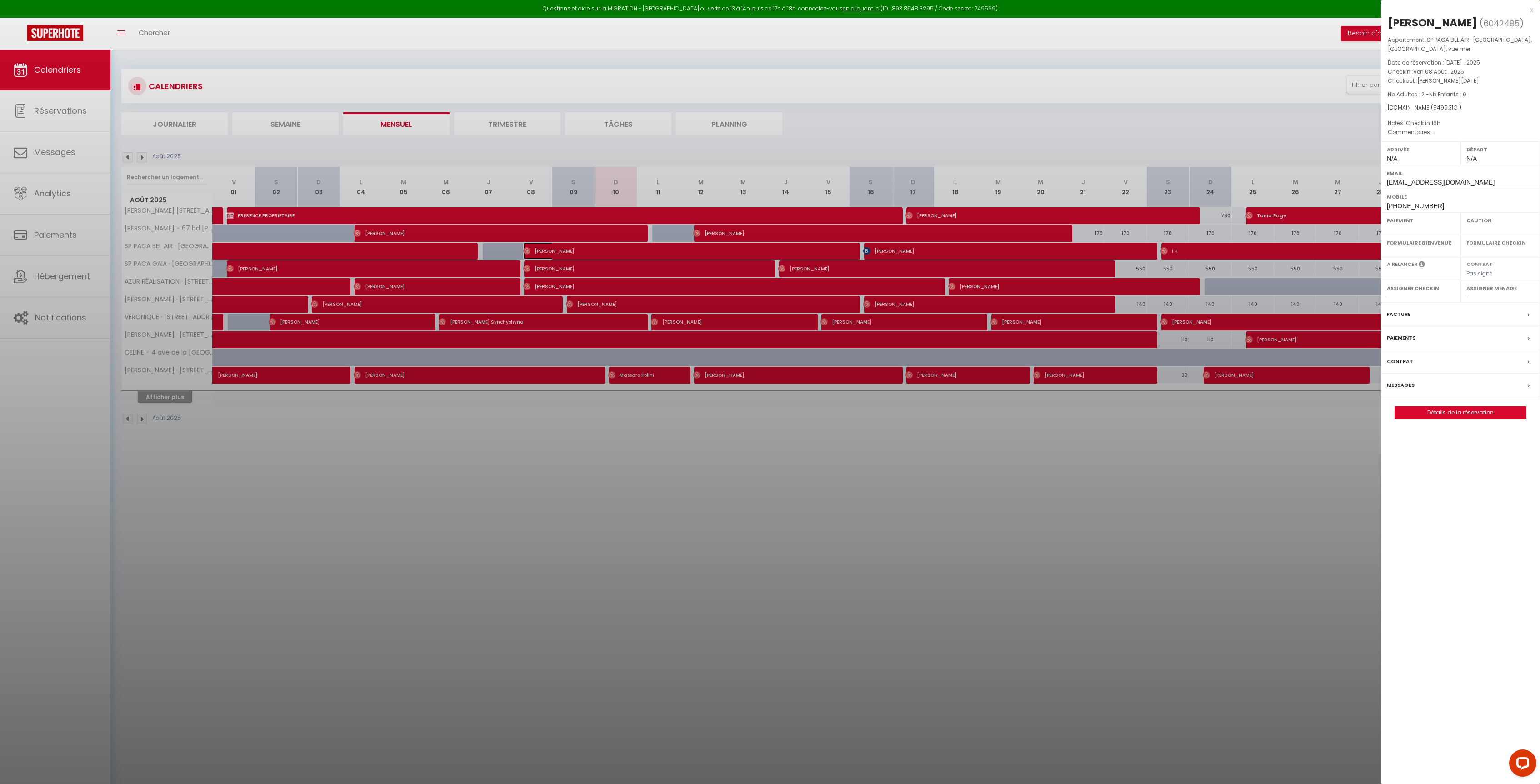
select select
click at [1438, 388] on div "Messages" at bounding box center [1460, 385] width 159 height 24
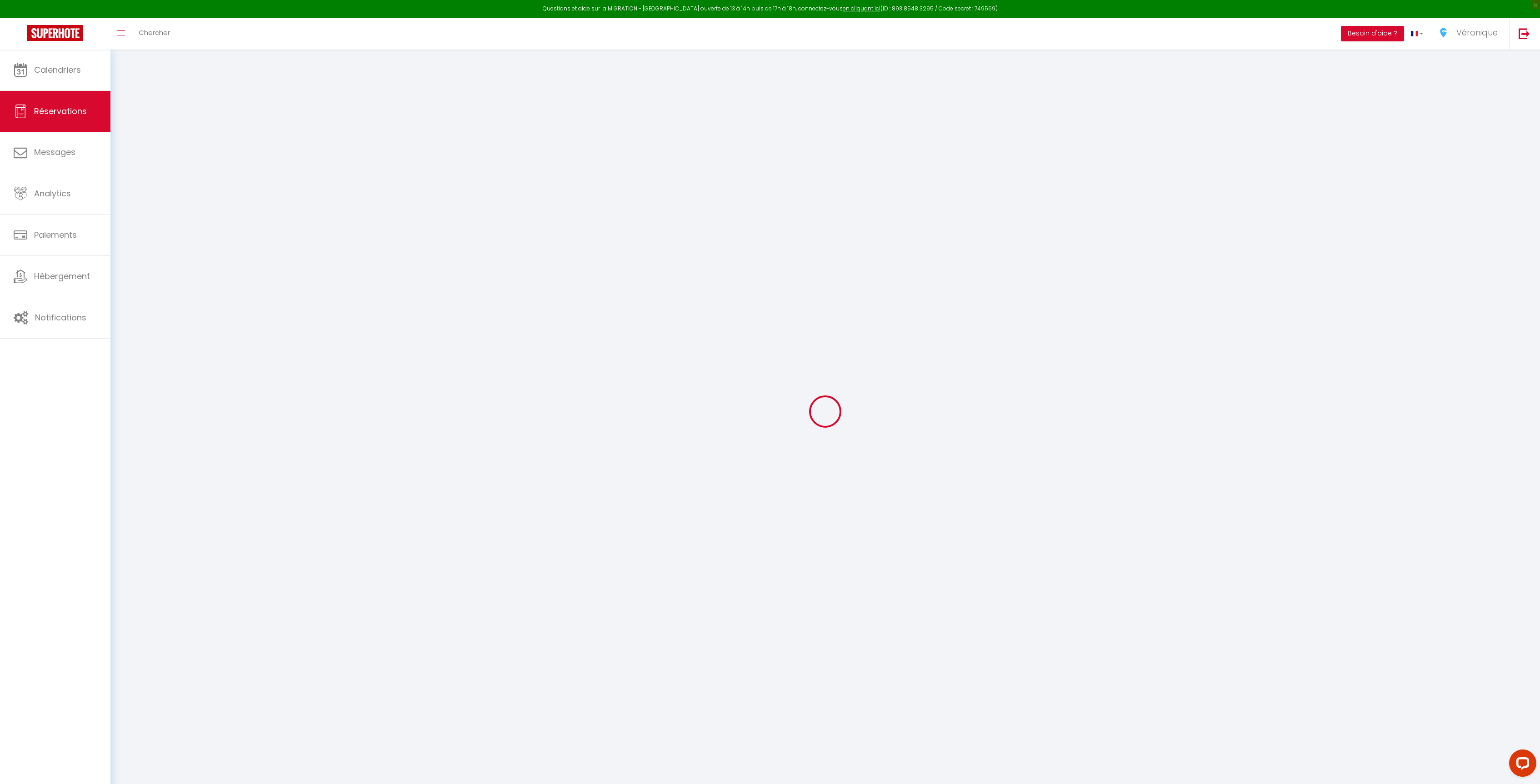
select select
checkbox input "false"
type textarea "Check in 16h"
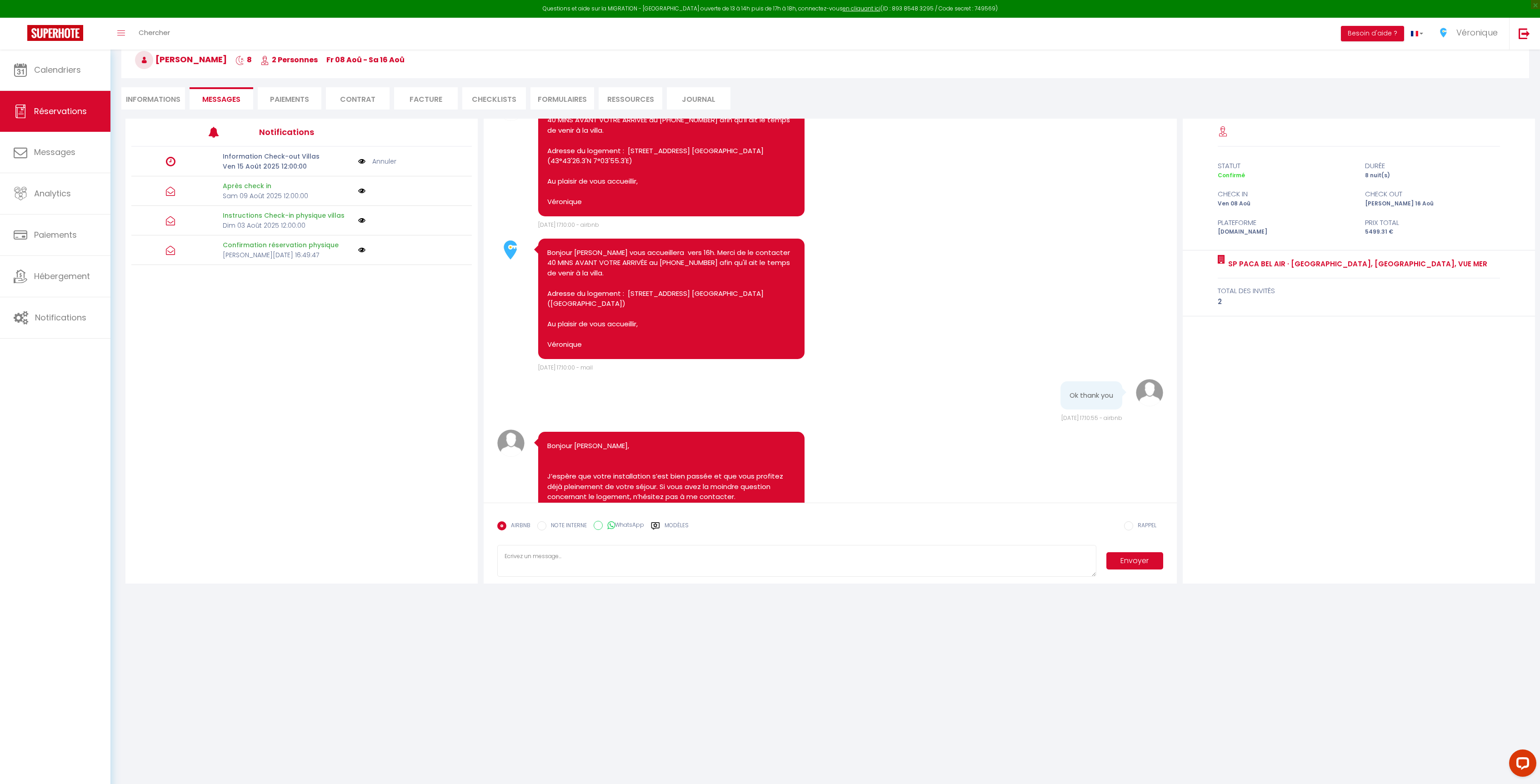
scroll to position [1131, 0]
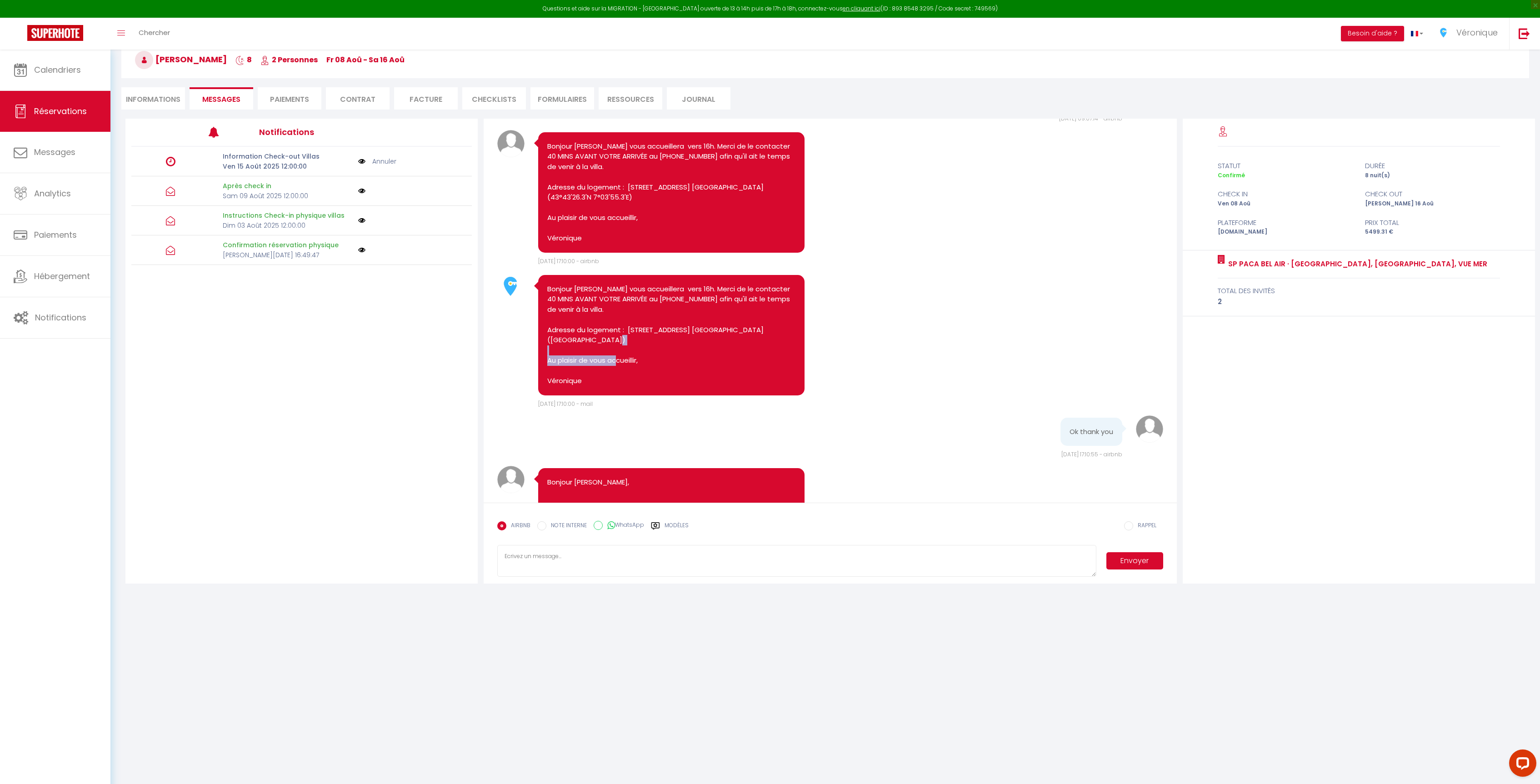
drag, startPoint x: 629, startPoint y: 403, endPoint x: 550, endPoint y: 403, distance: 79.0
click at [550, 386] on pre "Bonjour [PERSON_NAME] vous accueillera vers 16h. Merci de le contacter 40 MINS …" at bounding box center [671, 335] width 248 height 102
copy pre "[GEOGRAPHIC_DATA]"
